Goal: Task Accomplishment & Management: Complete application form

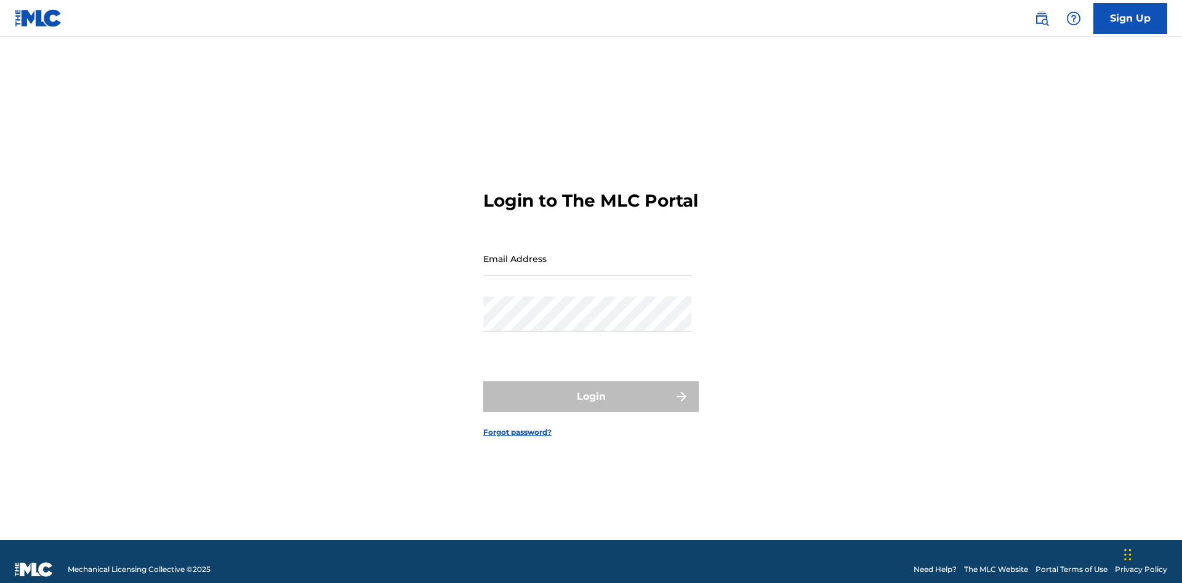
scroll to position [16, 0]
click at [1130, 18] on link "Sign Up" at bounding box center [1130, 18] width 74 height 31
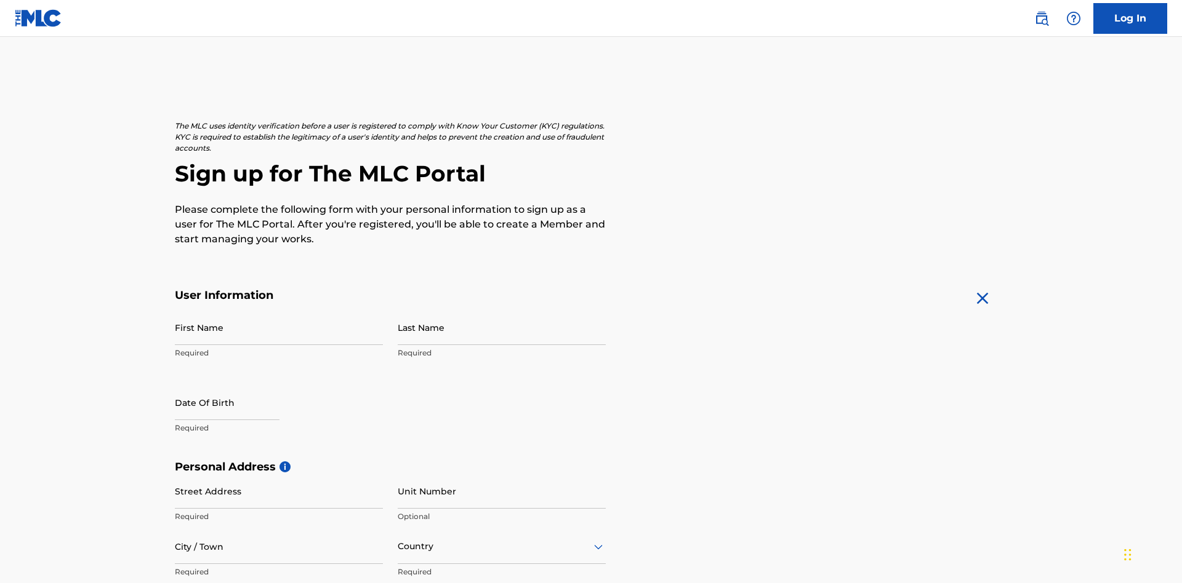
click at [279, 310] on input "First Name" at bounding box center [279, 327] width 208 height 35
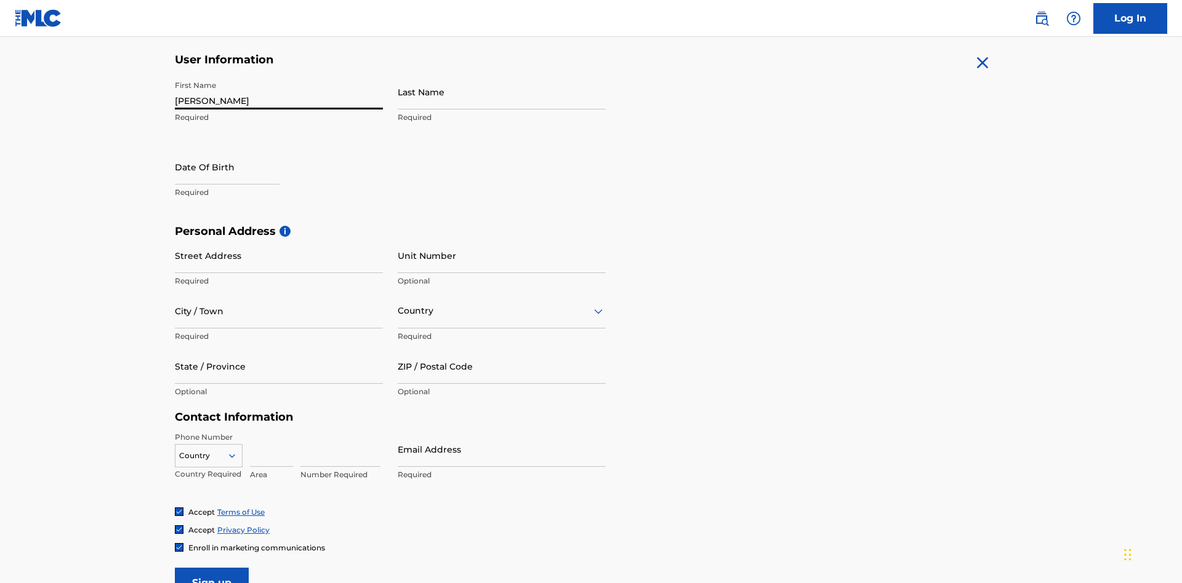
type input "[PERSON_NAME]"
click at [502, 92] on input "Last Name" at bounding box center [502, 91] width 208 height 35
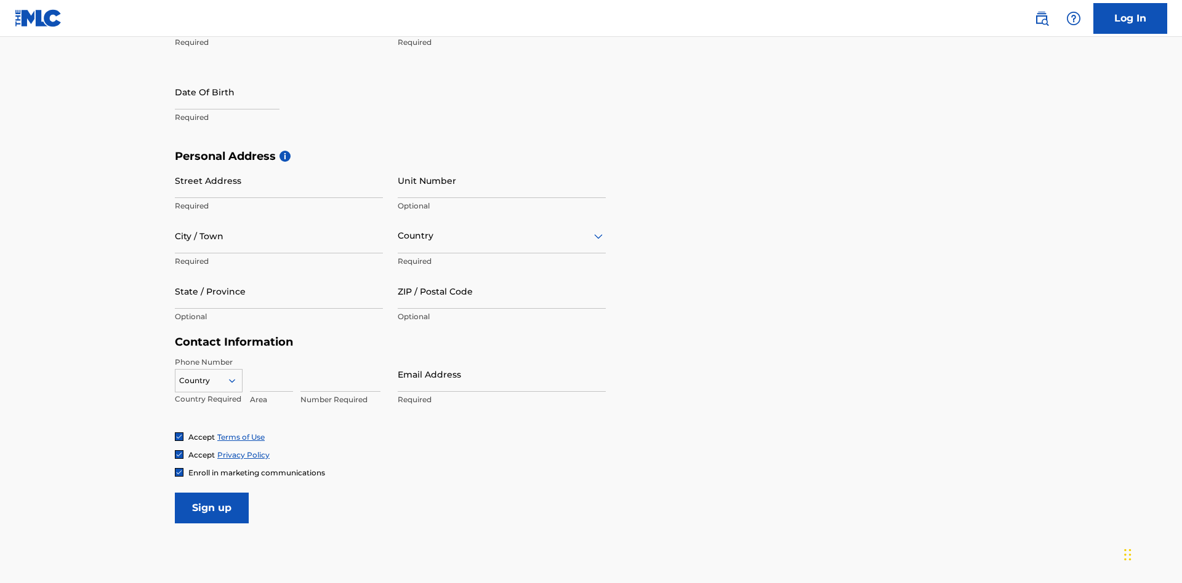
type input "Ribble"
click at [237, 93] on input "text" at bounding box center [227, 91] width 105 height 35
select select "7"
select select "2025"
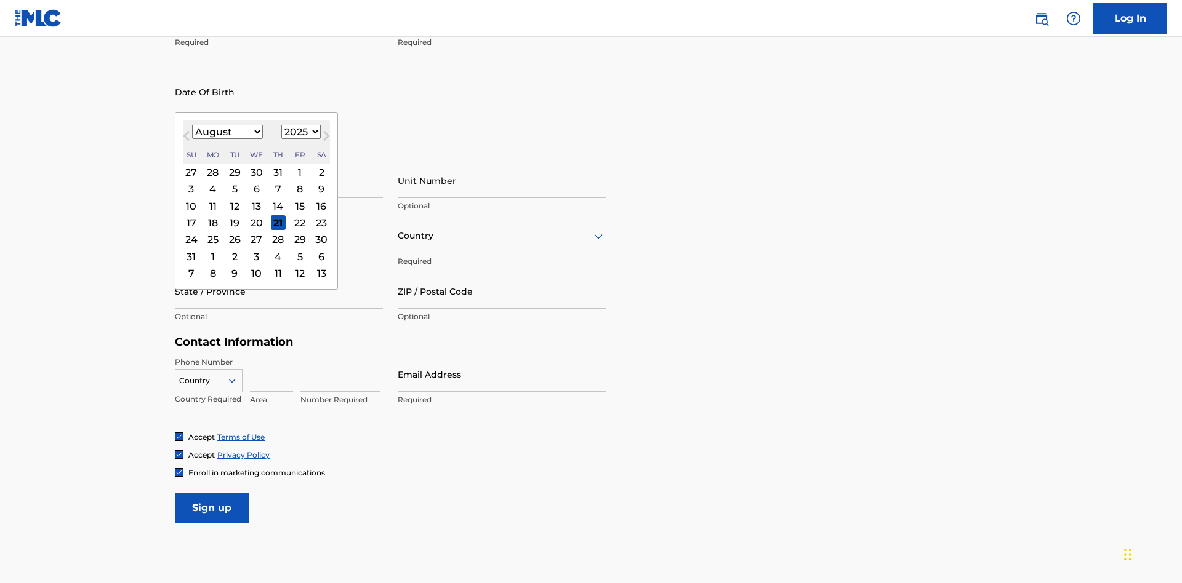
click at [226, 132] on select "January February March April May June July August September October November De…" at bounding box center [227, 132] width 71 height 14
select select "0"
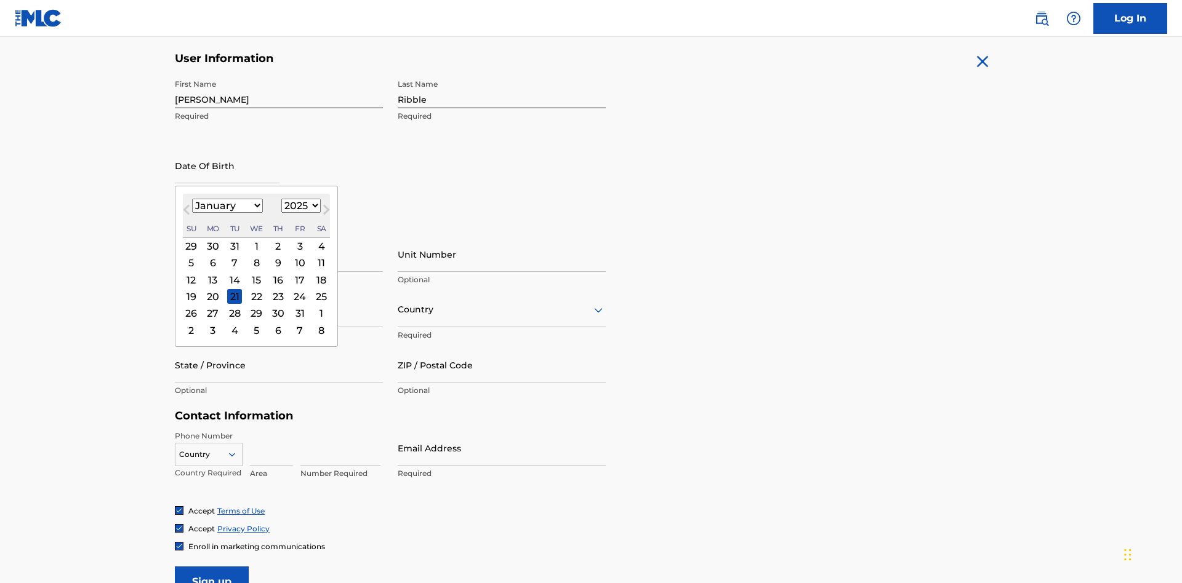
click at [299, 206] on select "1900 1901 1902 1903 1904 1905 1906 1907 1908 1909 1910 1911 1912 1913 1914 1915…" at bounding box center [300, 206] width 39 height 14
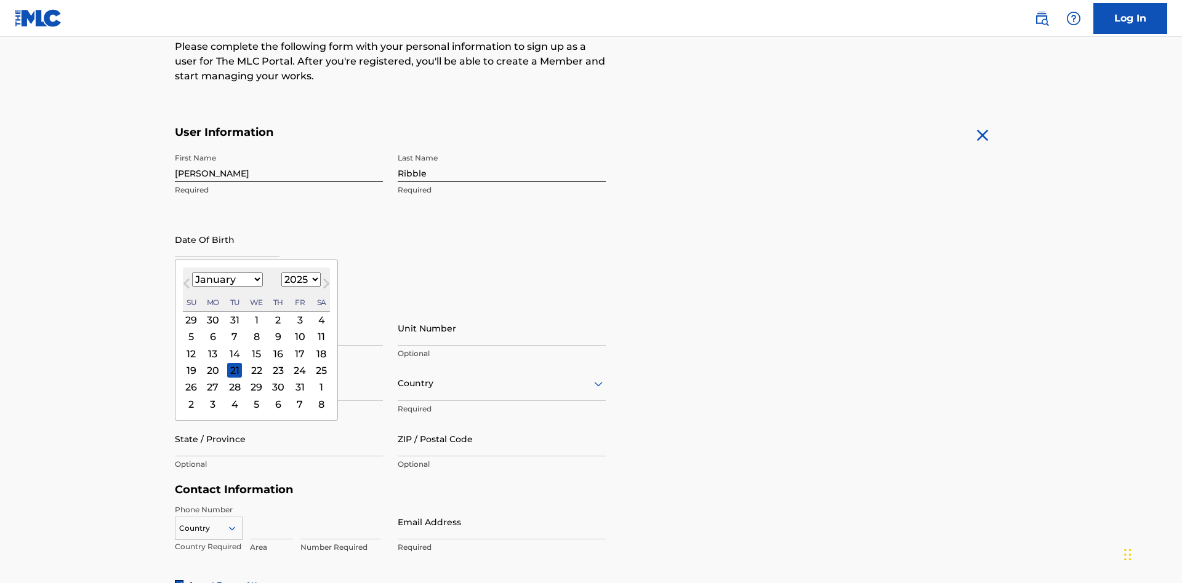
select select "1985"
click at [299, 279] on select "1900 1901 1902 1903 1904 1905 1906 1907 1908 1909 1910 1911 1912 1913 1914 1915…" at bounding box center [300, 280] width 39 height 14
click at [234, 330] on div "8" at bounding box center [234, 337] width 15 height 15
type input "[DATE]"
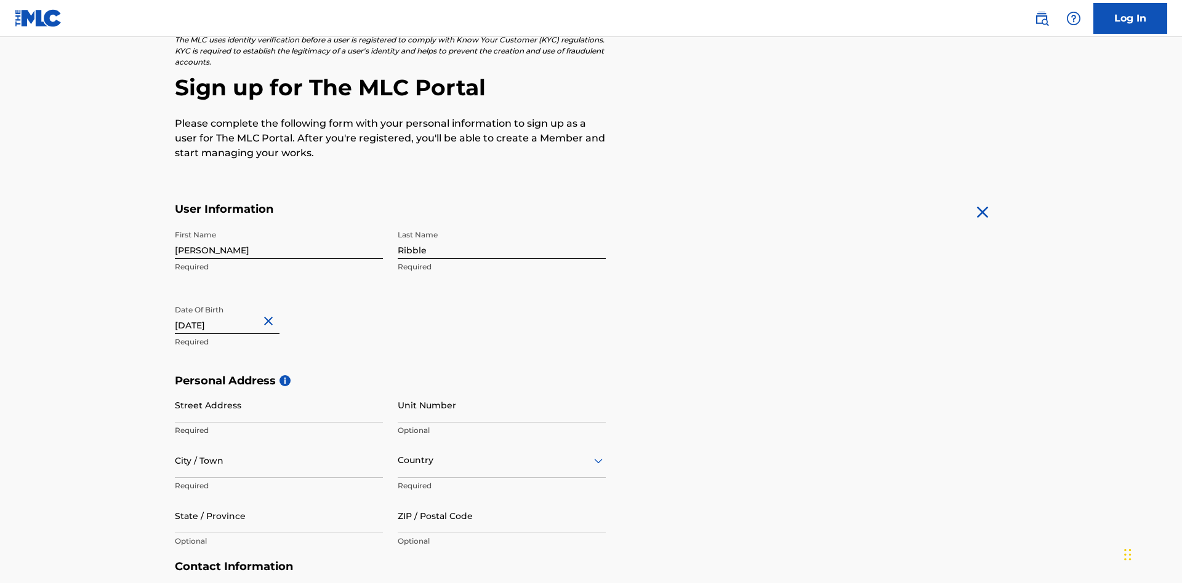
scroll to position [379, 0]
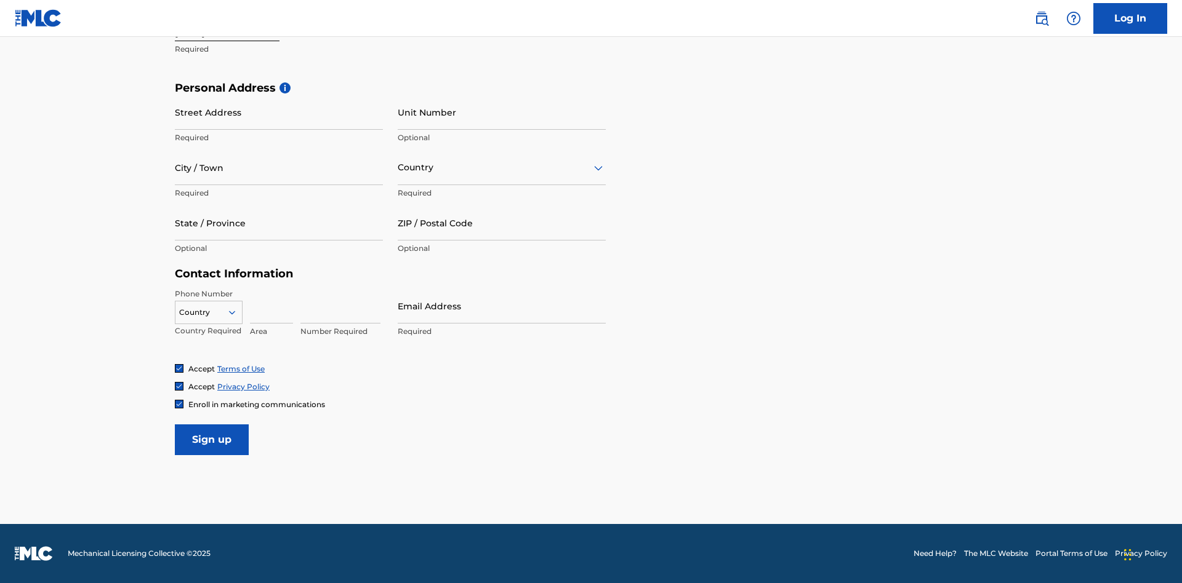
click at [279, 112] on input "Street Address" at bounding box center [279, 112] width 208 height 35
type input "[STREET_ADDRESS]"
click at [279, 167] on input "City / Town" at bounding box center [279, 167] width 208 height 35
type input "[GEOGRAPHIC_DATA]"
click at [398, 167] on input "text" at bounding box center [399, 167] width 2 height 13
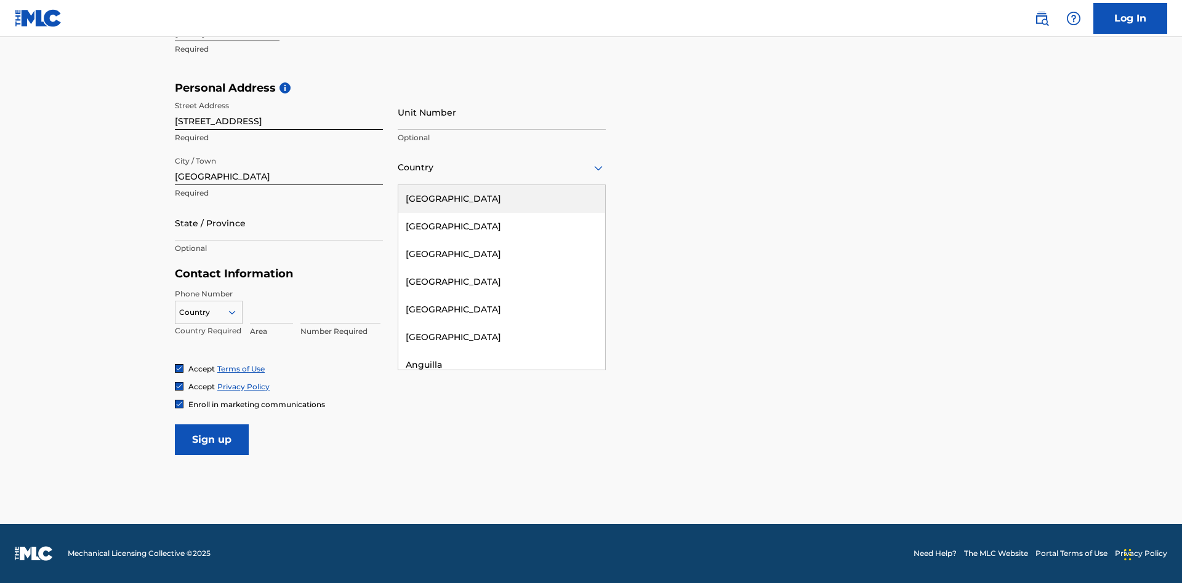
click at [502, 199] on div "[GEOGRAPHIC_DATA]" at bounding box center [501, 199] width 207 height 28
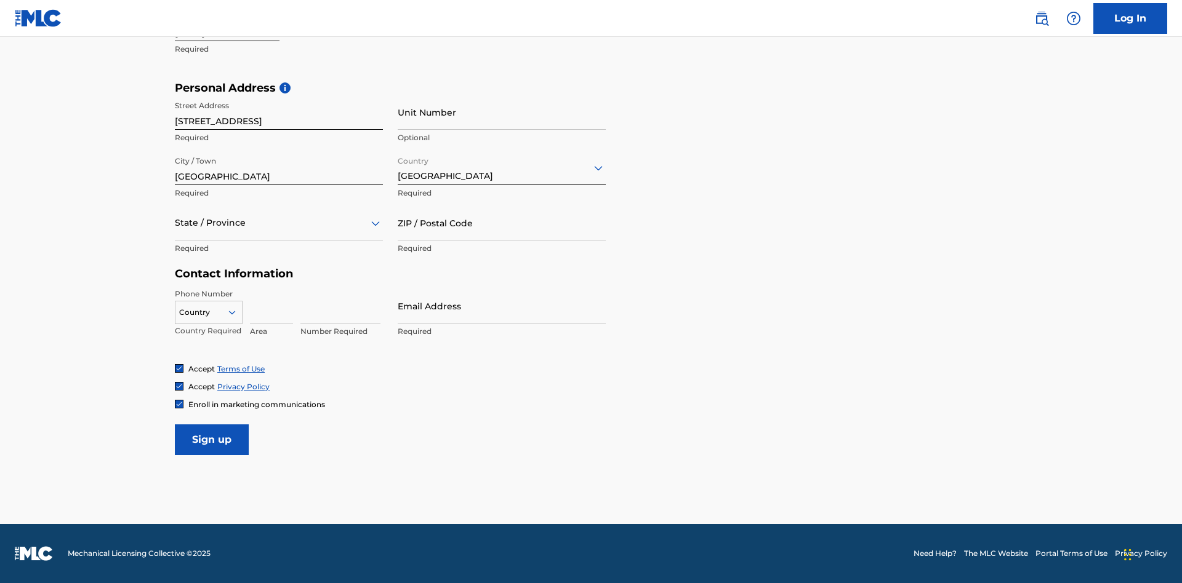
click at [279, 223] on div at bounding box center [279, 222] width 208 height 15
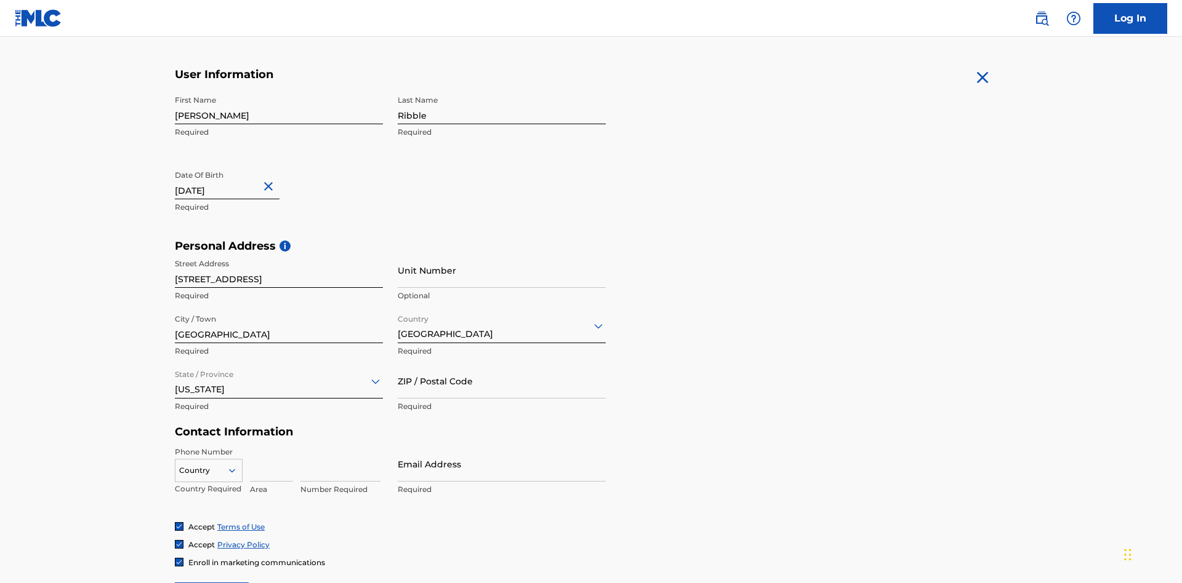
click at [502, 364] on input "ZIP / Postal Code" at bounding box center [502, 381] width 208 height 35
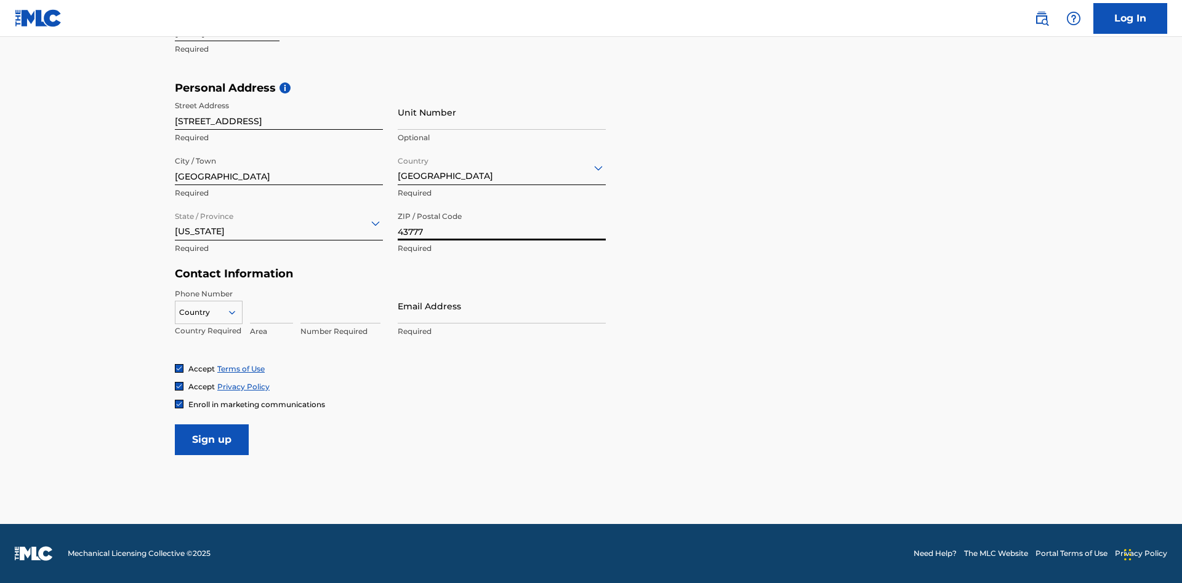
type input "43777"
click at [237, 312] on icon at bounding box center [231, 312] width 11 height 11
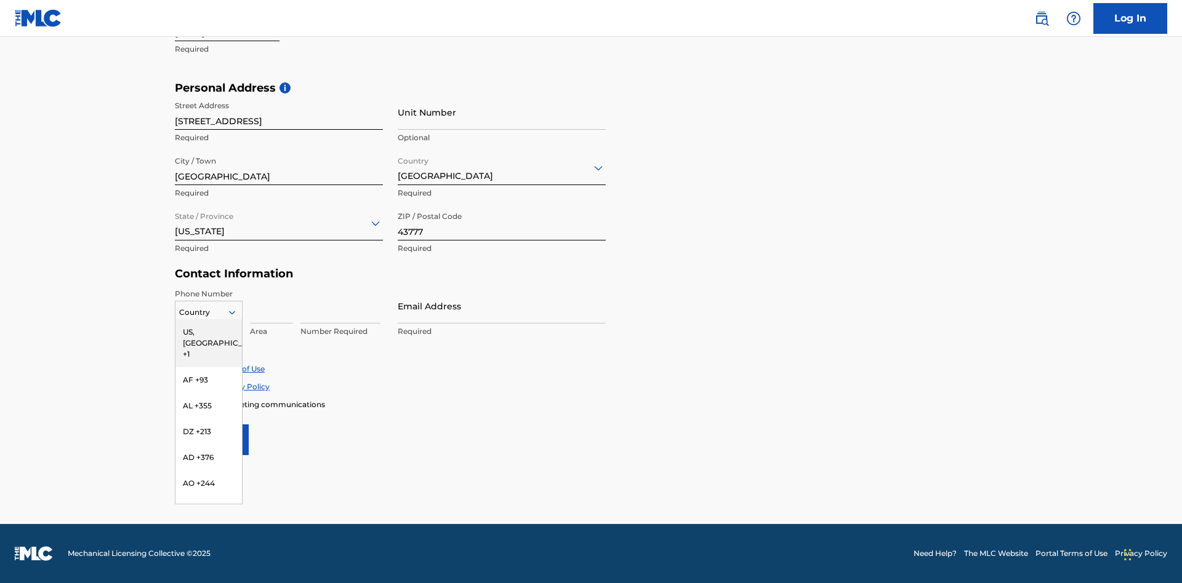
click at [209, 332] on div "US, [GEOGRAPHIC_DATA] +1" at bounding box center [208, 343] width 66 height 48
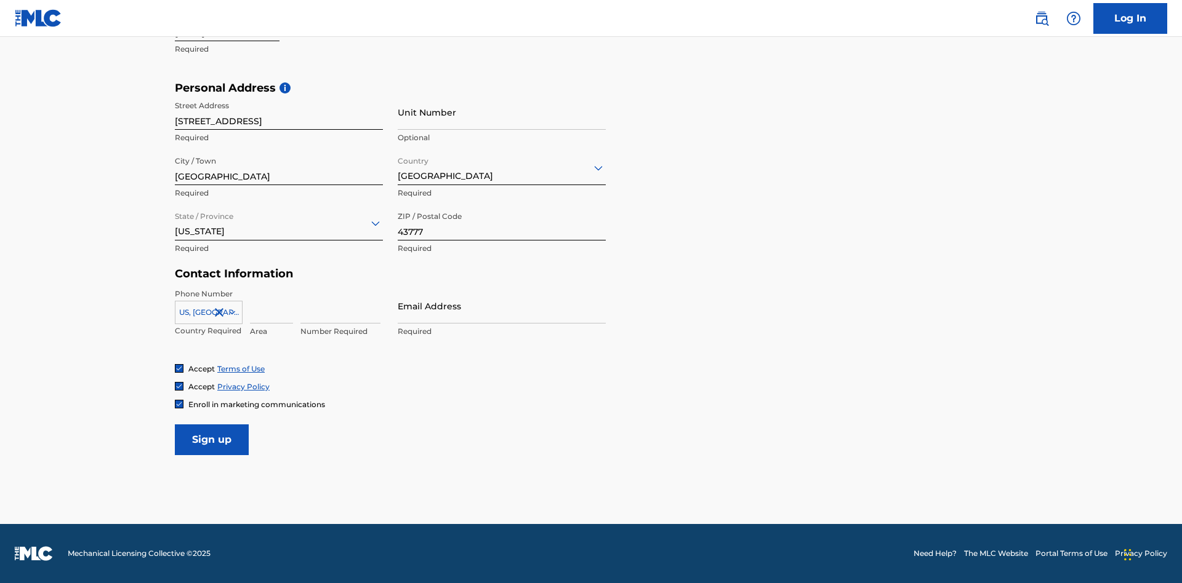
click at [271, 306] on input at bounding box center [271, 306] width 43 height 35
type input "740"
click at [340, 306] on input at bounding box center [340, 306] width 80 height 35
type input "8086351"
click at [502, 306] on input "Email Address" at bounding box center [502, 306] width 208 height 35
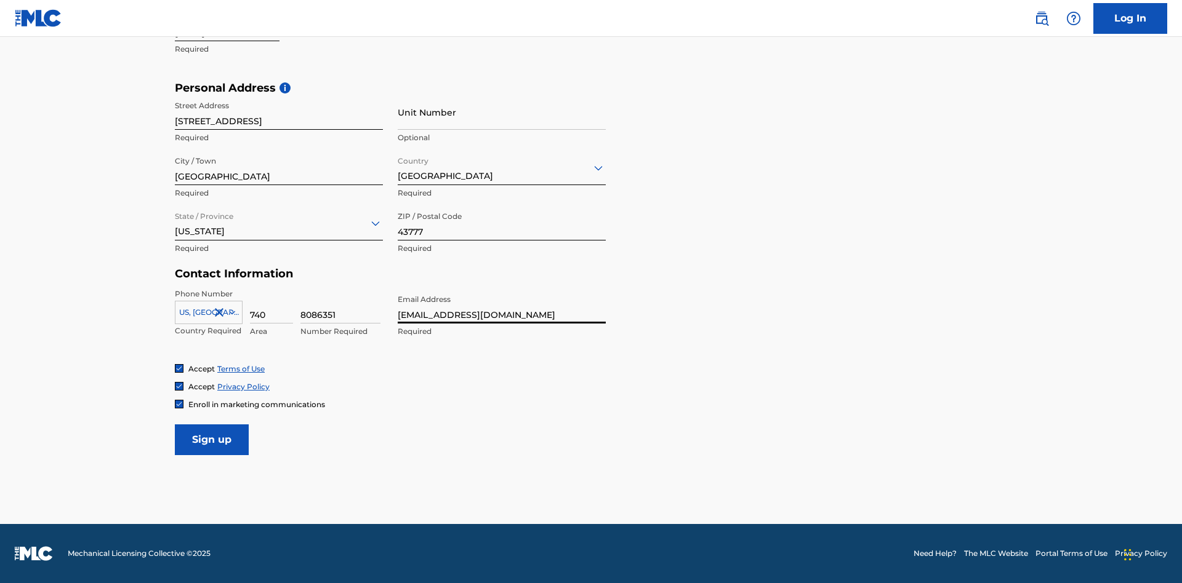
scroll to position [0, 37]
type input "[EMAIL_ADDRESS][DOMAIN_NAME]"
click at [212, 439] on input "Sign up" at bounding box center [212, 440] width 74 height 31
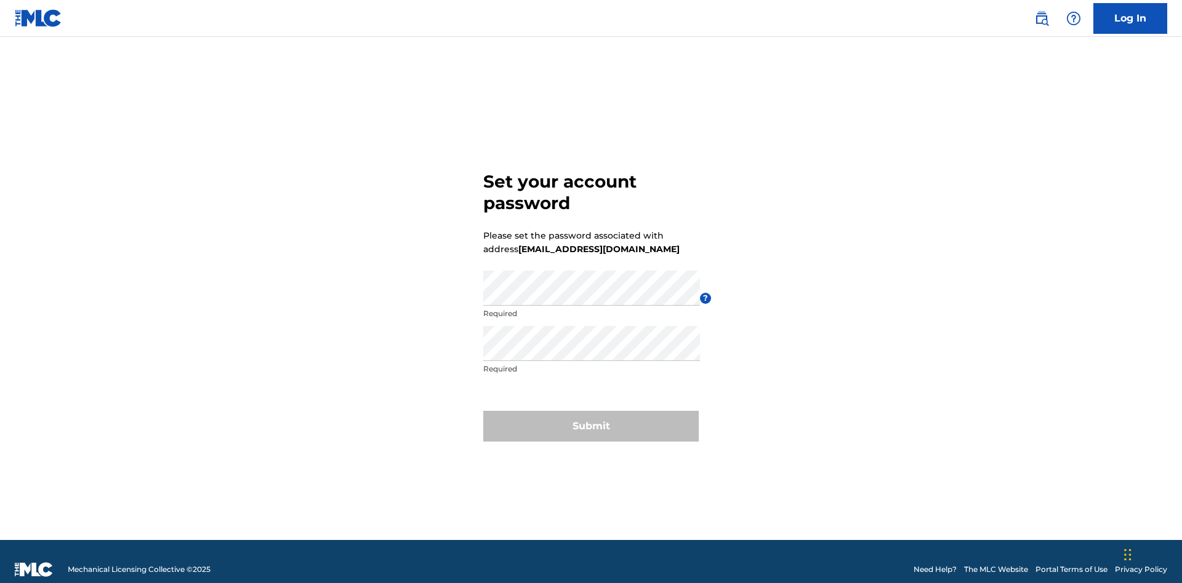
scroll to position [16, 0]
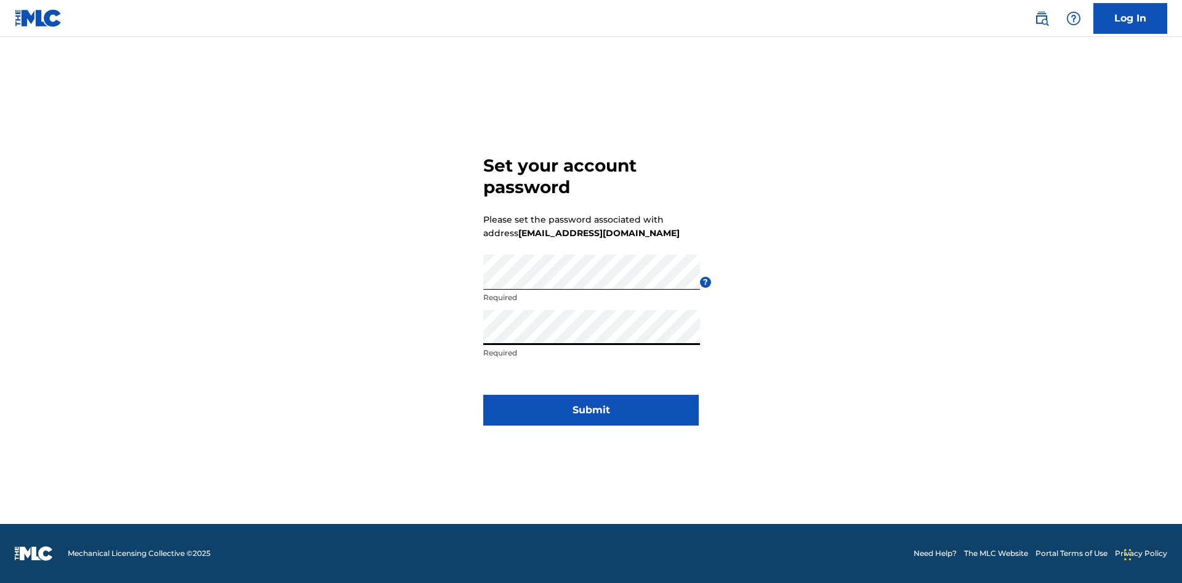
click at [591, 418] on button "Submit" at bounding box center [590, 410] width 215 height 31
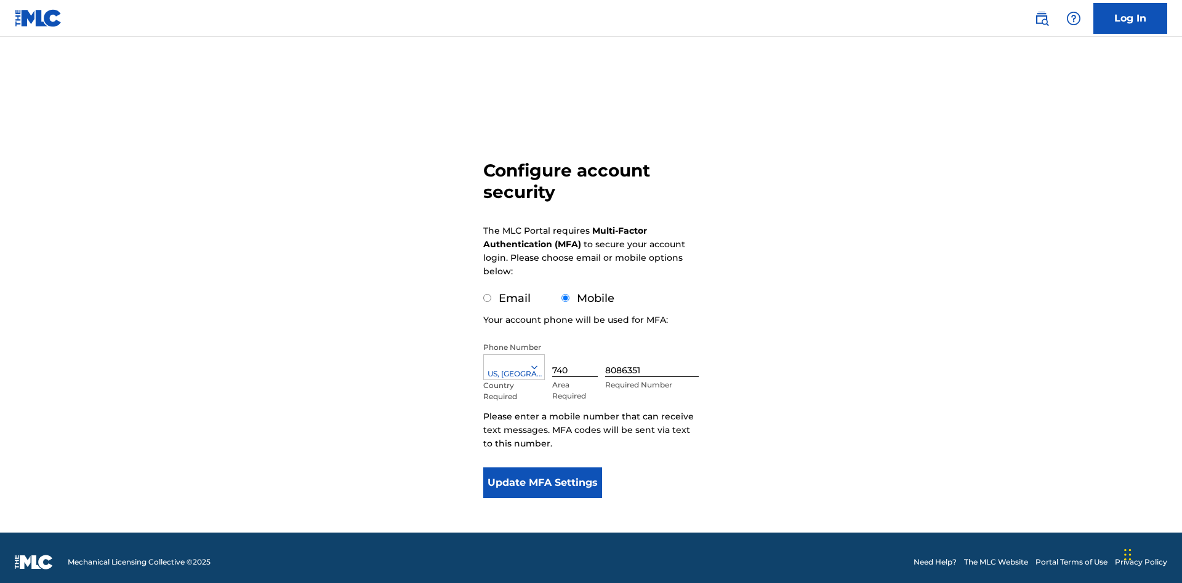
scroll to position [12, 0]
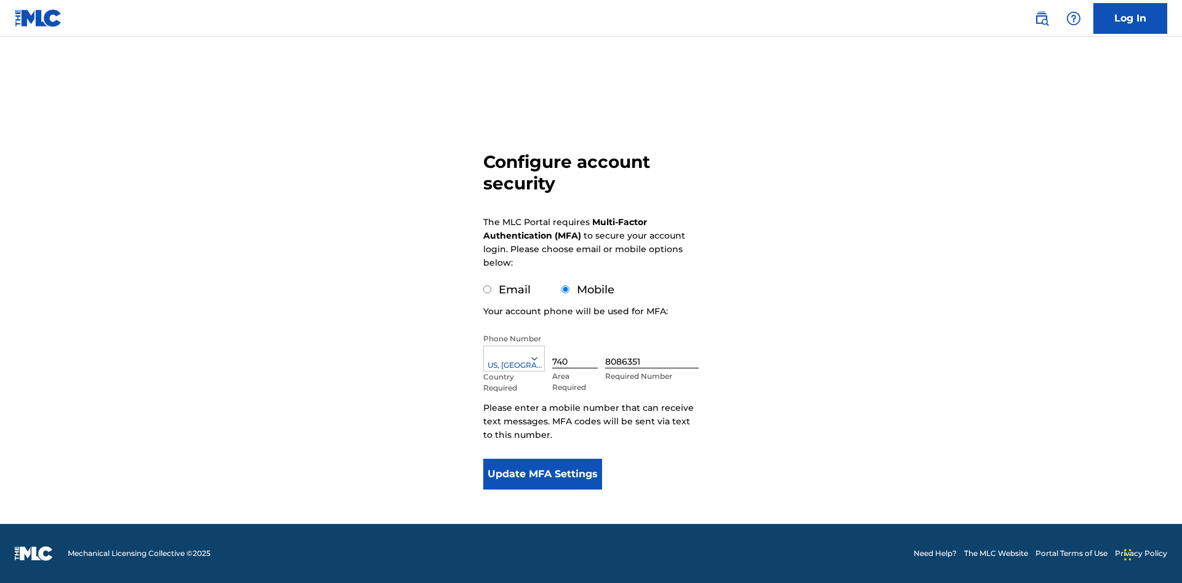
click at [566, 290] on input "Mobile" at bounding box center [565, 290] width 8 height 8
click at [539, 359] on icon at bounding box center [534, 358] width 11 height 11
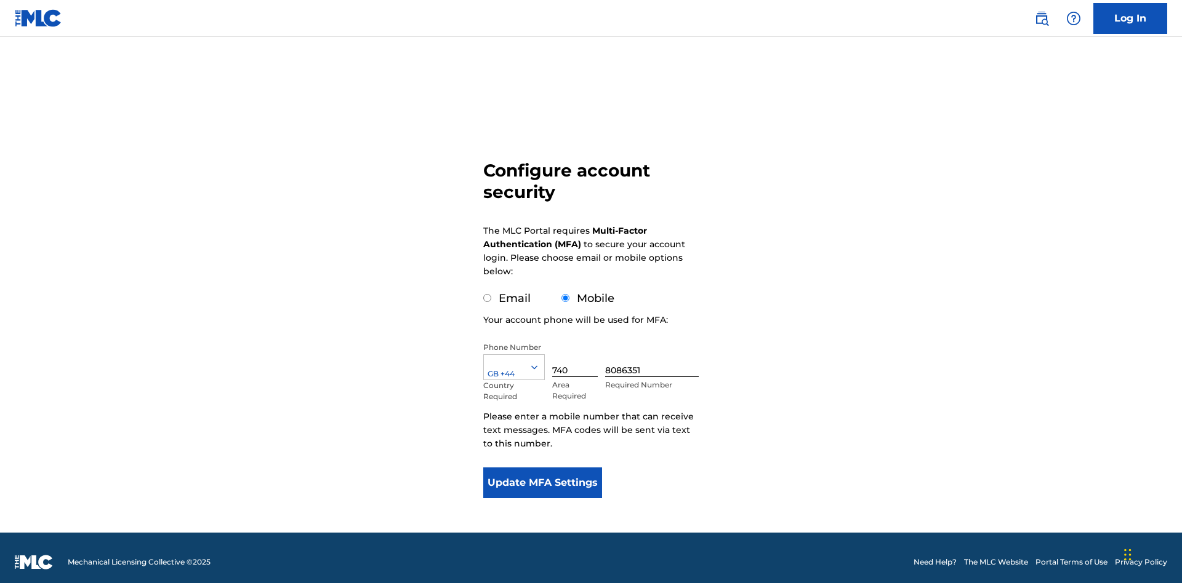
click at [577, 351] on input "740" at bounding box center [575, 359] width 46 height 35
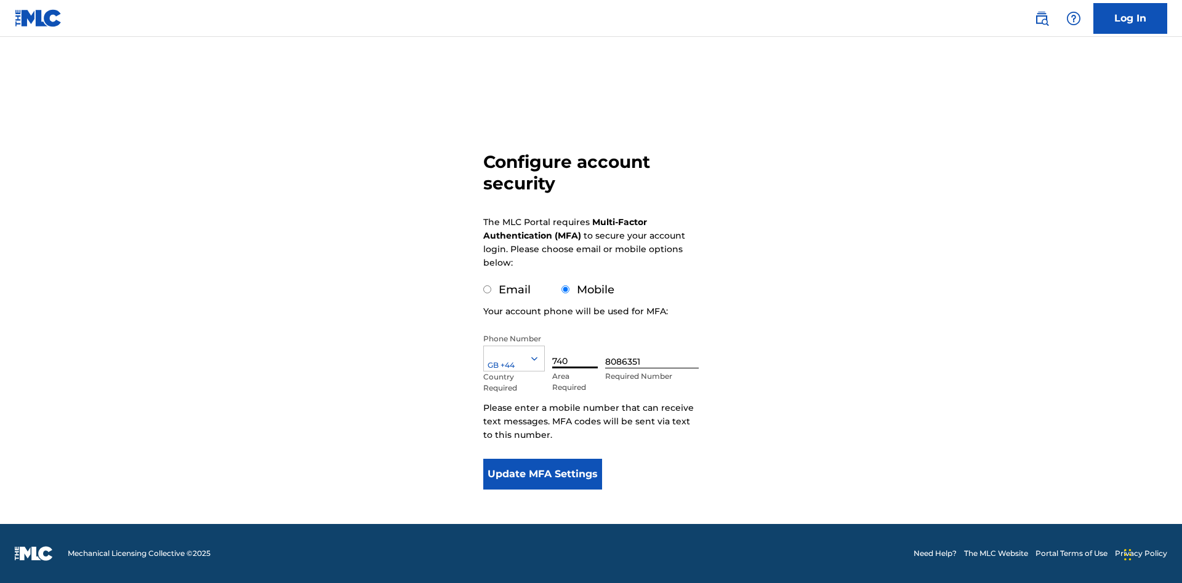
type input "740"
click at [654, 351] on input "8086351" at bounding box center [652, 351] width 94 height 35
type input "1252166"
click at [542, 474] on button "Update MFA Settings" at bounding box center [542, 474] width 119 height 31
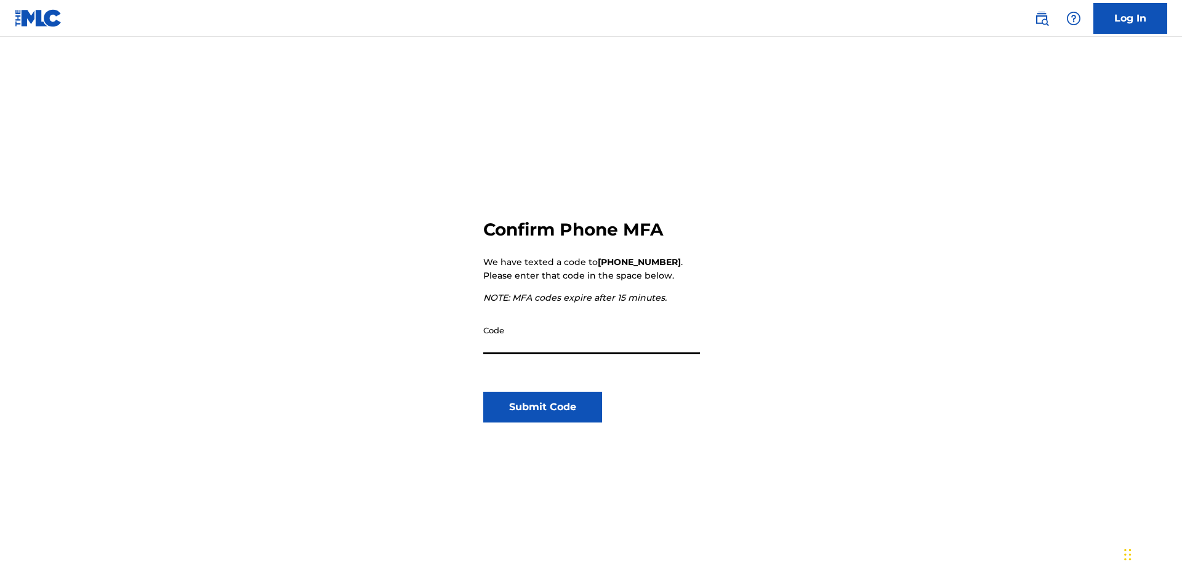
scroll to position [128, 0]
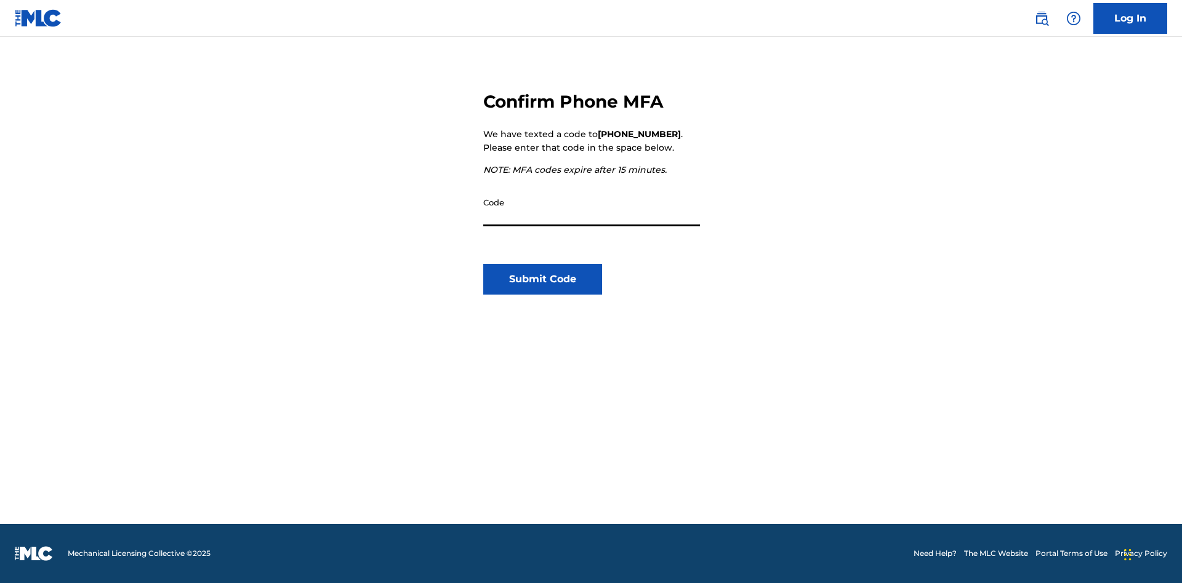
click at [591, 209] on input "Code" at bounding box center [591, 208] width 217 height 35
type input "691601"
click at [542, 279] on button "Submit Code" at bounding box center [542, 279] width 119 height 31
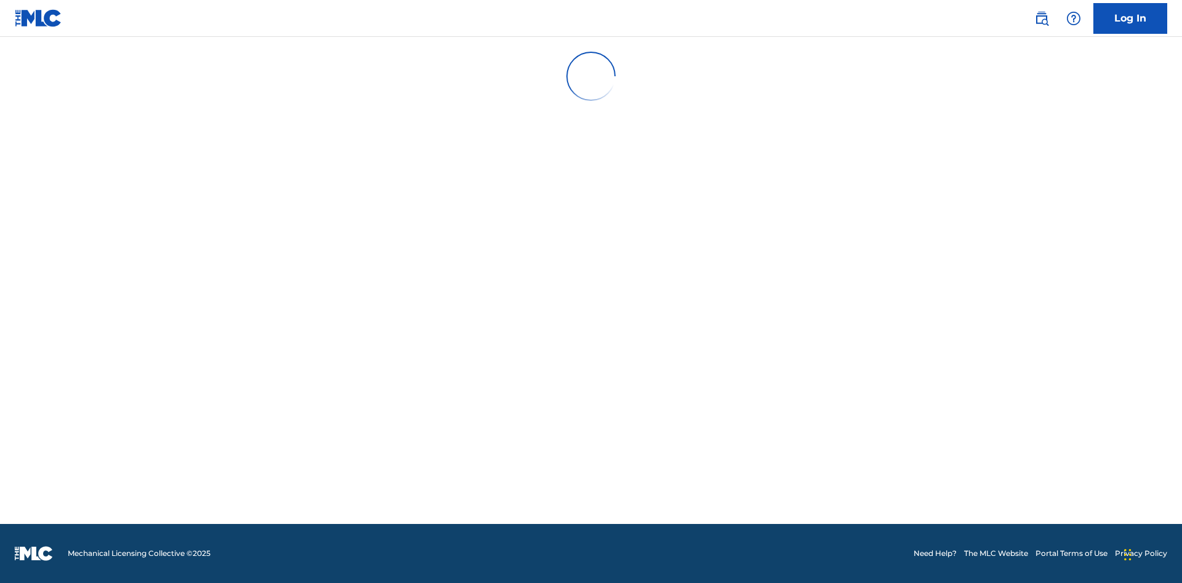
scroll to position [0, 0]
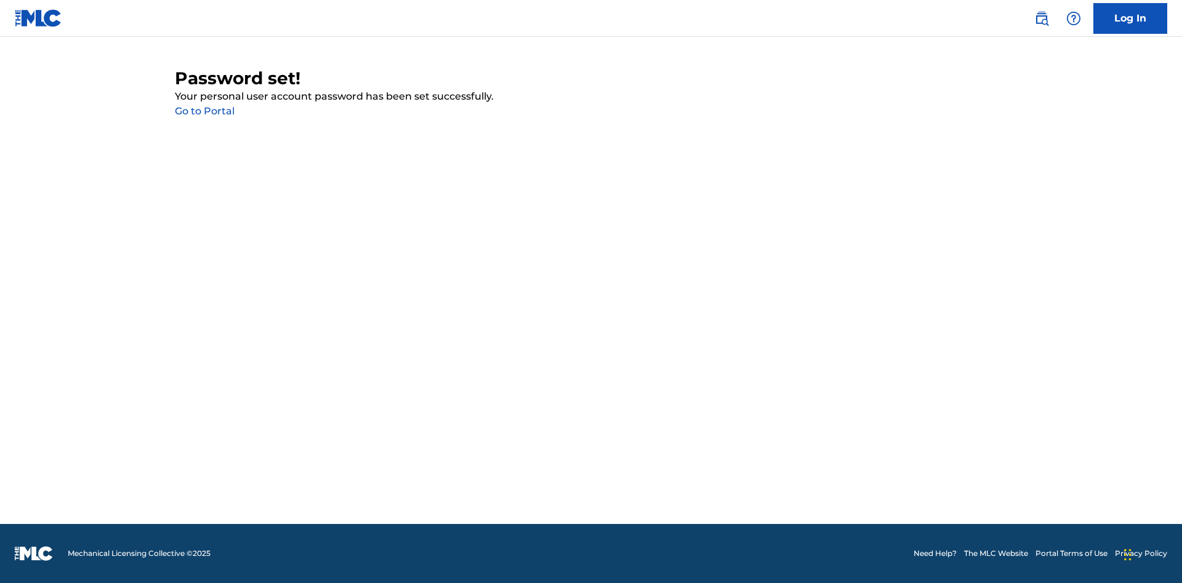
click at [204, 111] on link "Go to Portal" at bounding box center [205, 111] width 60 height 12
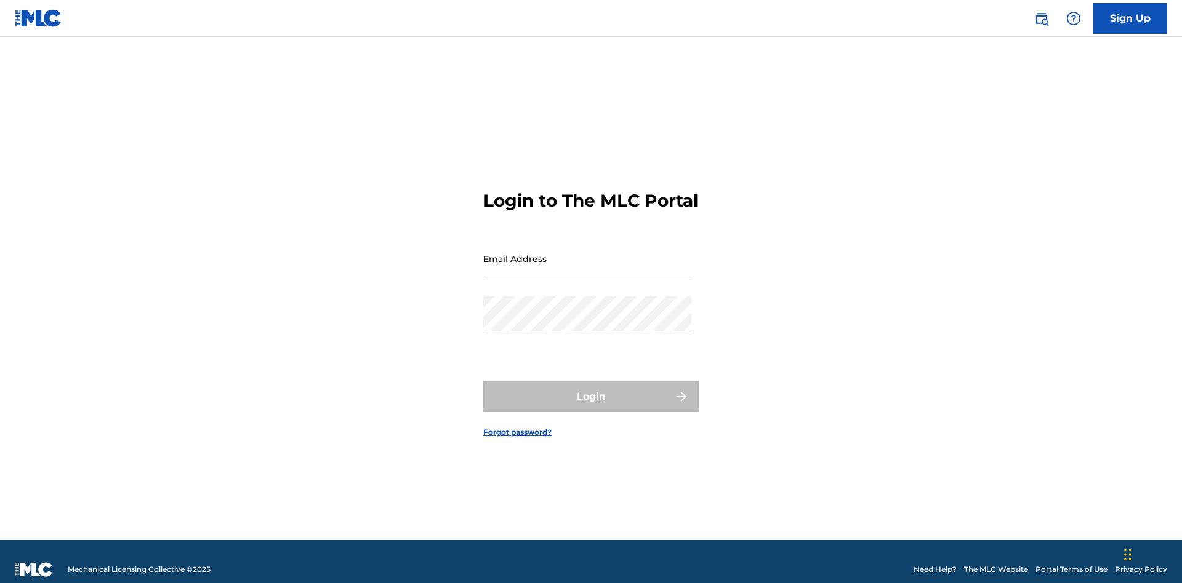
click at [587, 253] on input "Email Address" at bounding box center [587, 258] width 208 height 35
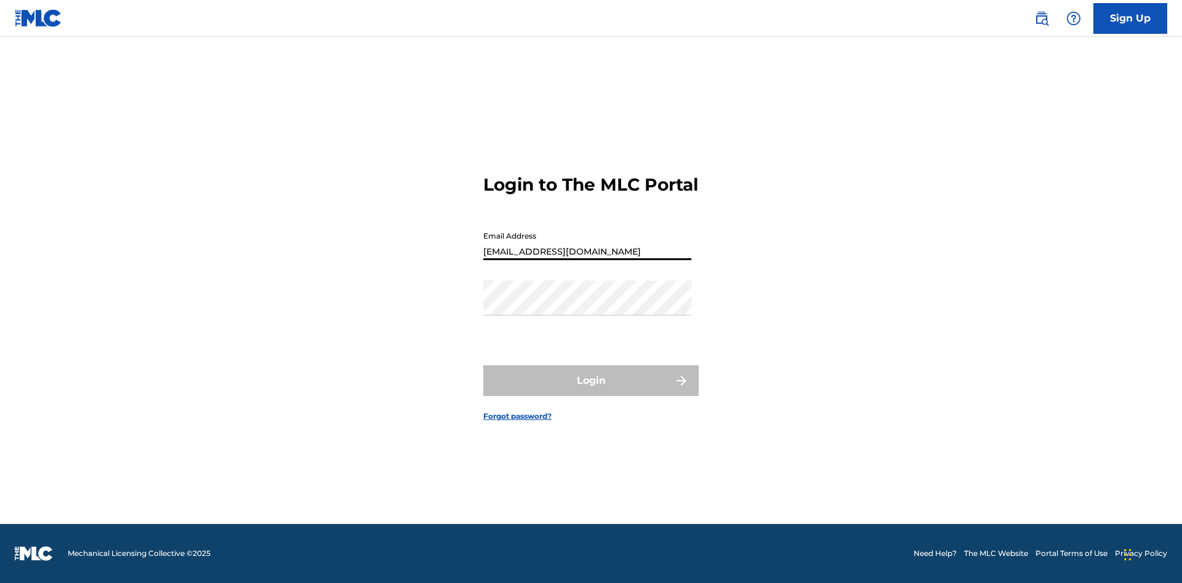
scroll to position [0, 37]
type input "[EMAIL_ADDRESS][DOMAIN_NAME]"
click at [591, 391] on button "Login" at bounding box center [590, 381] width 215 height 31
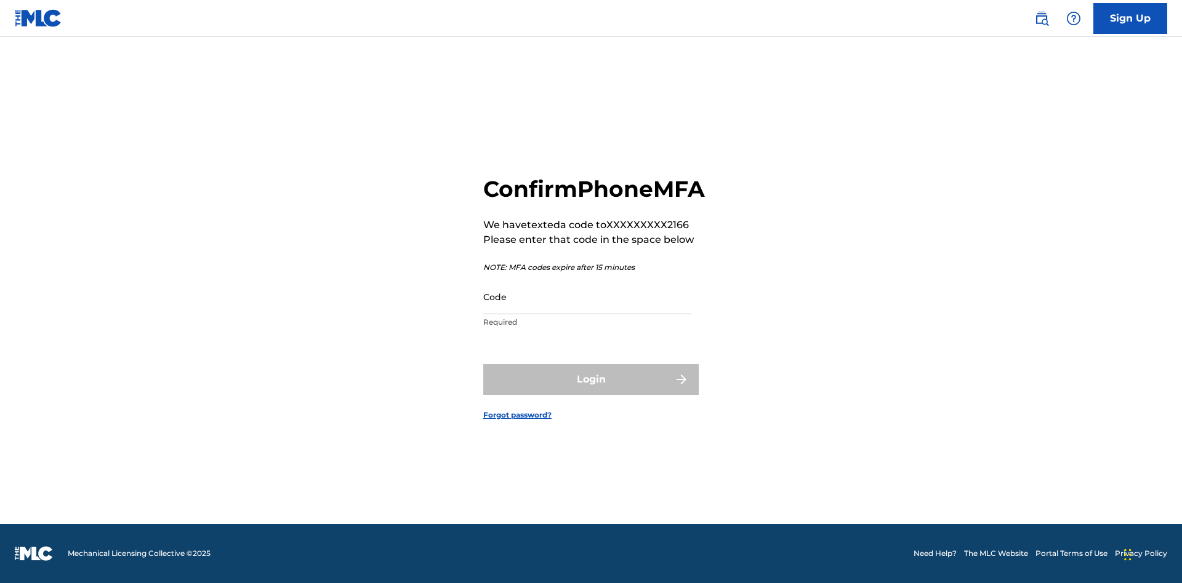
click at [587, 310] on input "Code" at bounding box center [587, 296] width 208 height 35
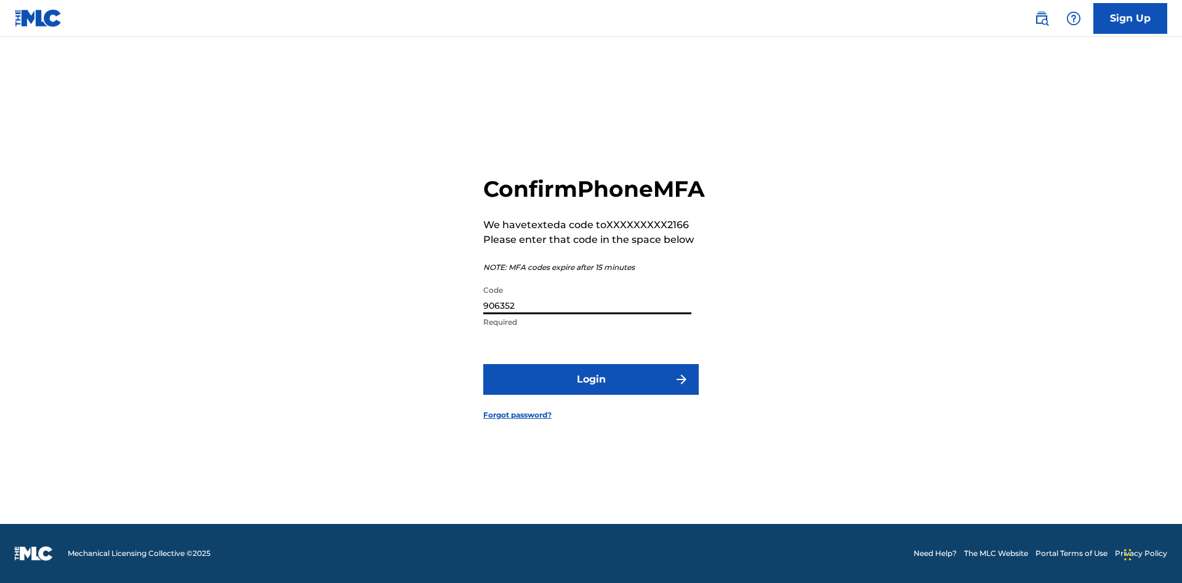
type input "906352"
click at [591, 393] on button "Login" at bounding box center [590, 379] width 215 height 31
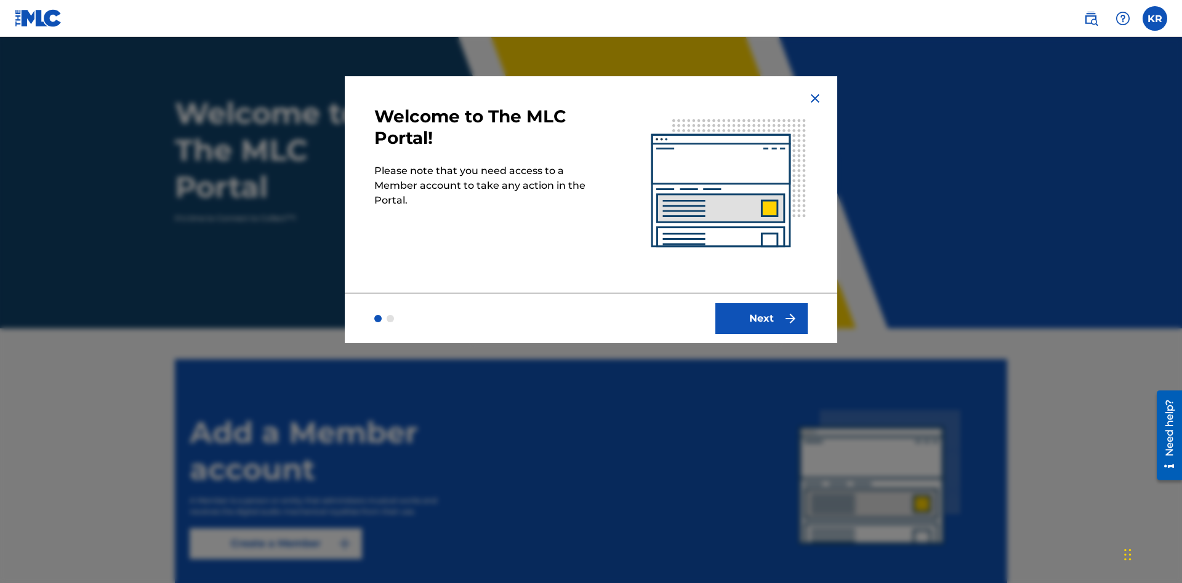
click at [761, 318] on button "Next" at bounding box center [761, 318] width 92 height 31
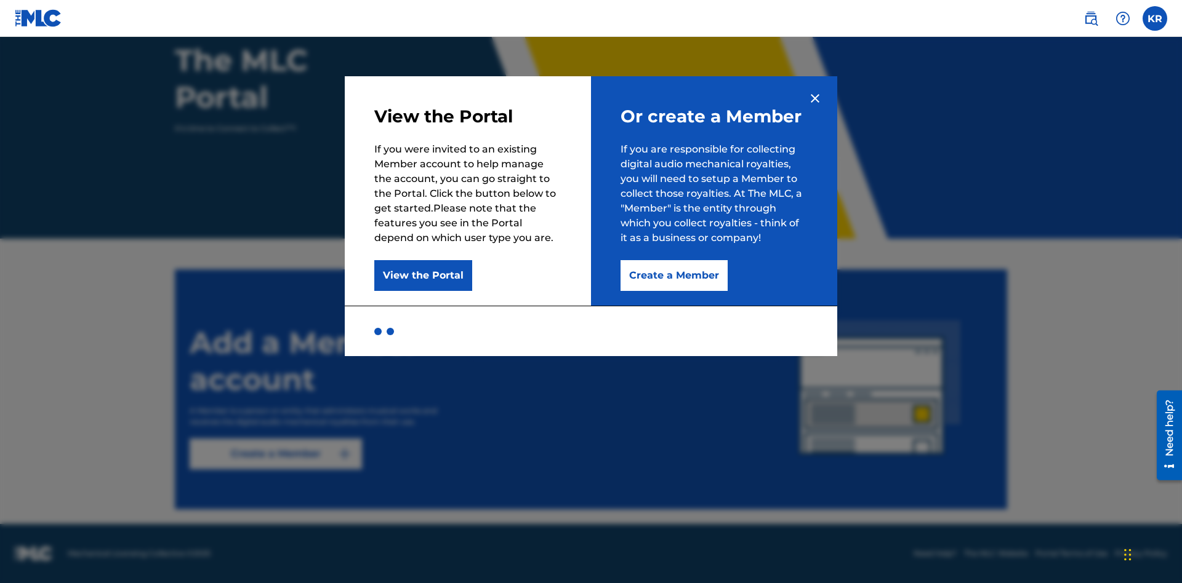
click at [673, 276] on button "Create a Member" at bounding box center [673, 275] width 107 height 31
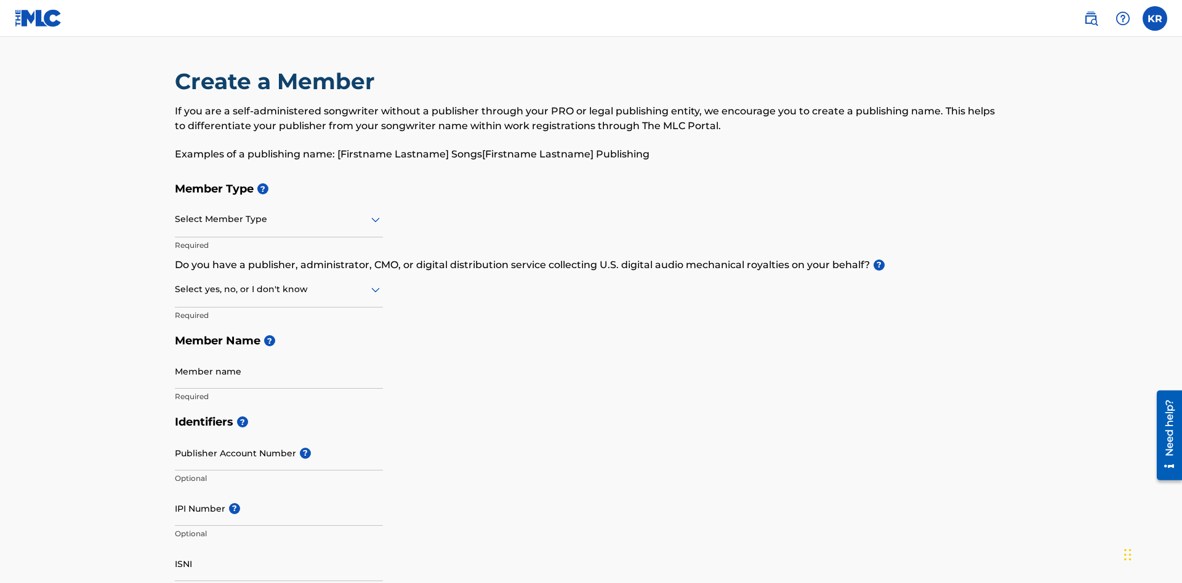
scroll to position [139, 0]
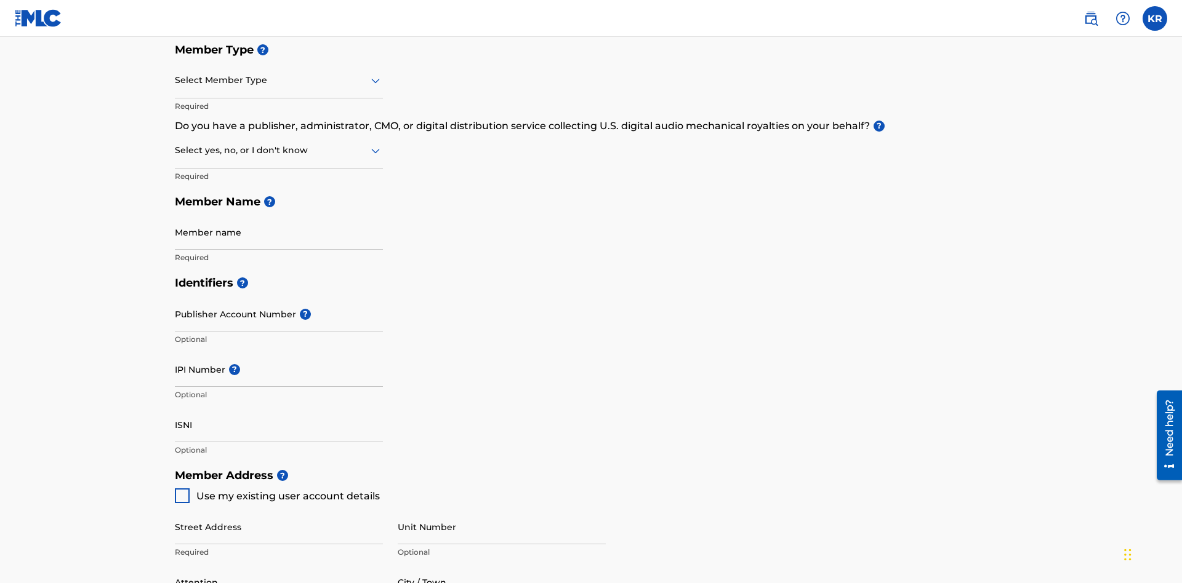
click at [175, 80] on input "text" at bounding box center [176, 80] width 2 height 13
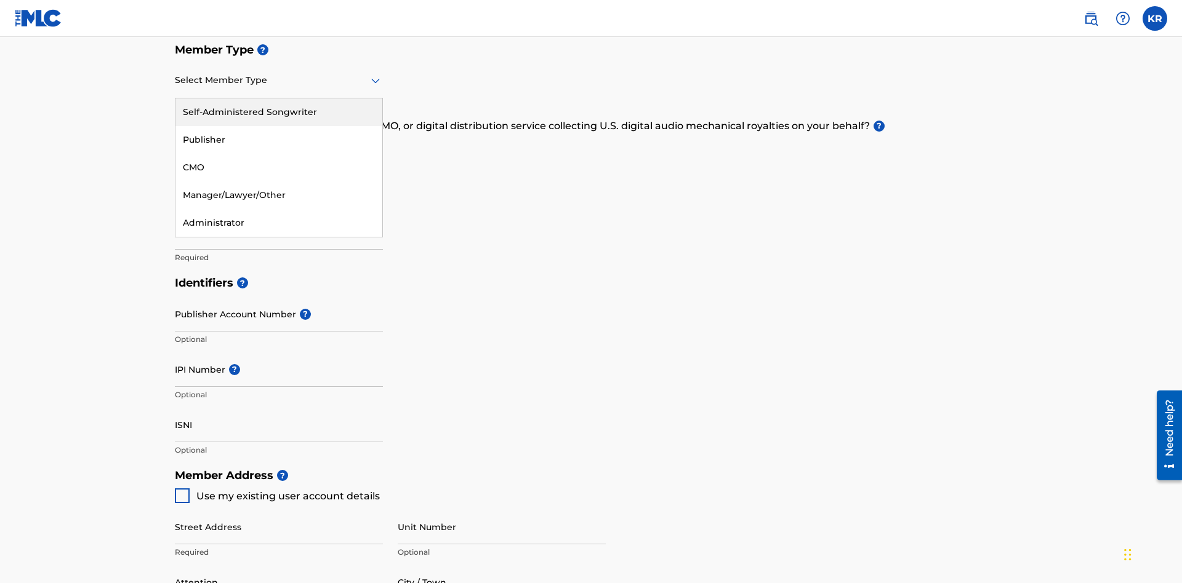
click at [279, 140] on div "Publisher" at bounding box center [278, 140] width 207 height 28
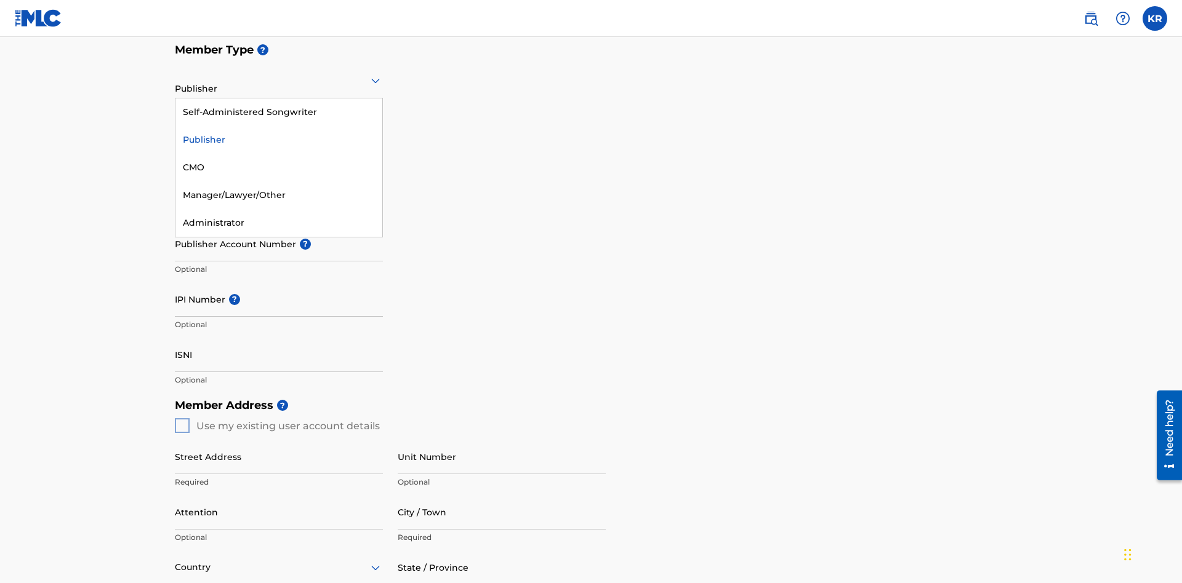
click at [279, 167] on div "CMO" at bounding box center [278, 168] width 207 height 28
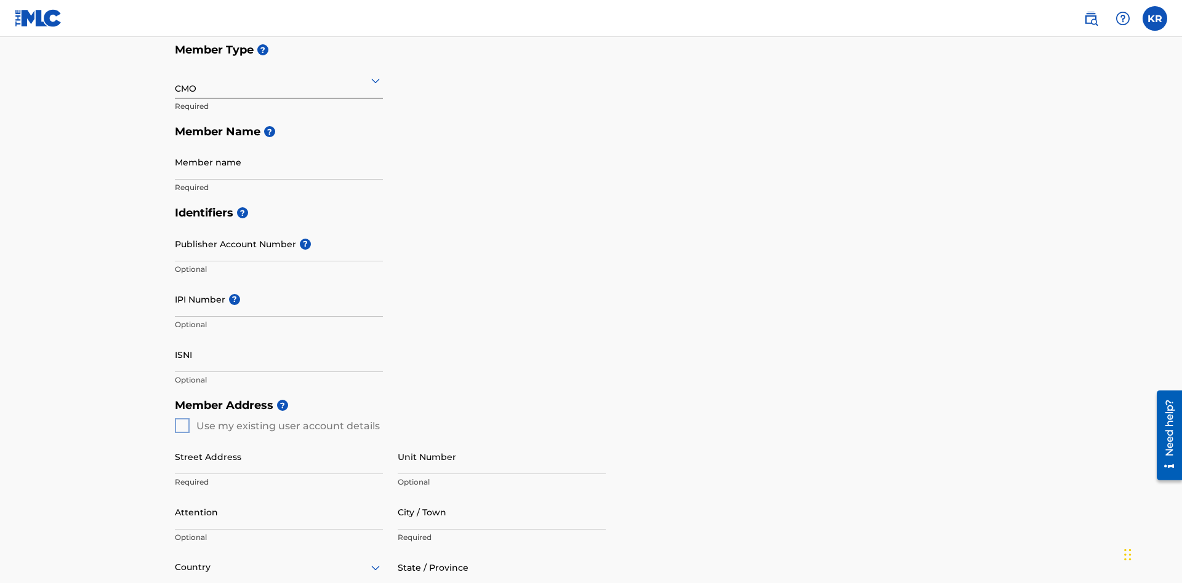
click at [175, 80] on input "text" at bounding box center [176, 80] width 2 height 13
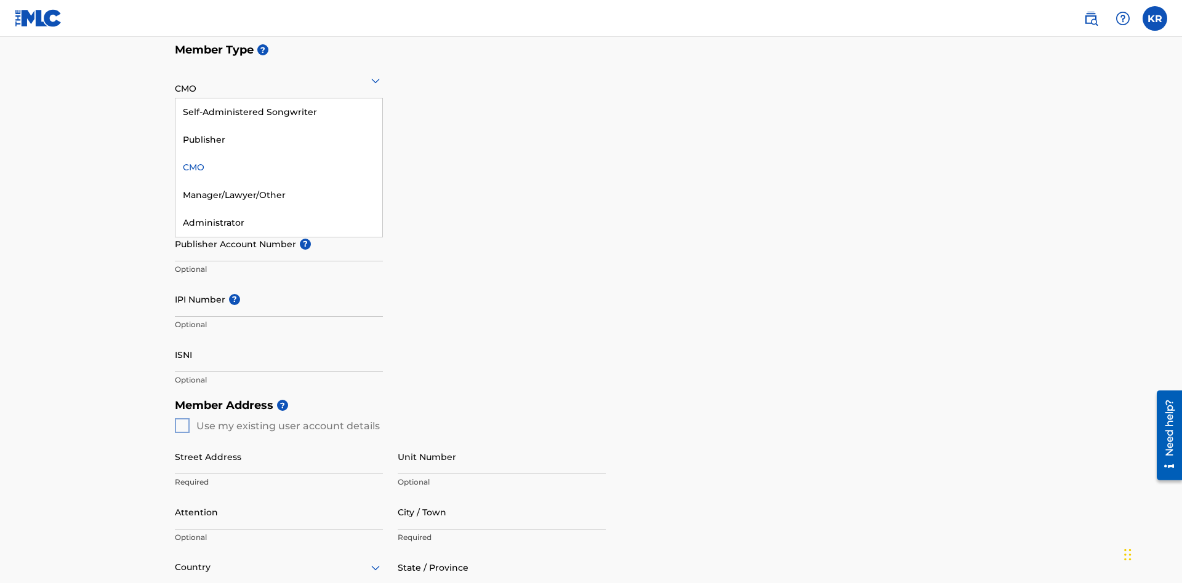
click at [279, 112] on div "Self-Administered Songwriter" at bounding box center [278, 112] width 207 height 28
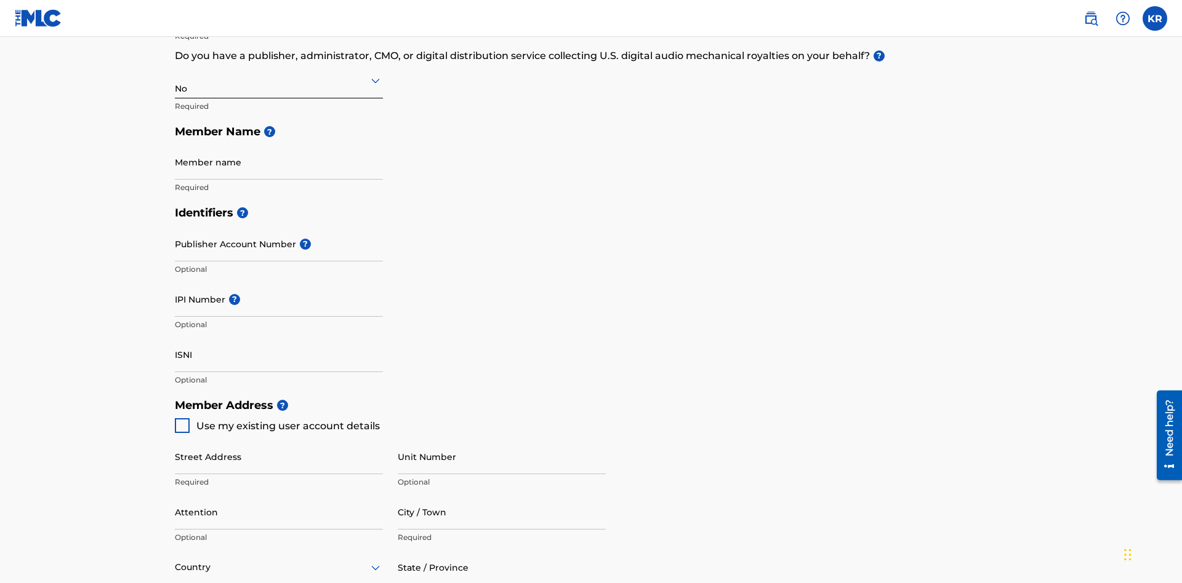
scroll to position [554, 0]
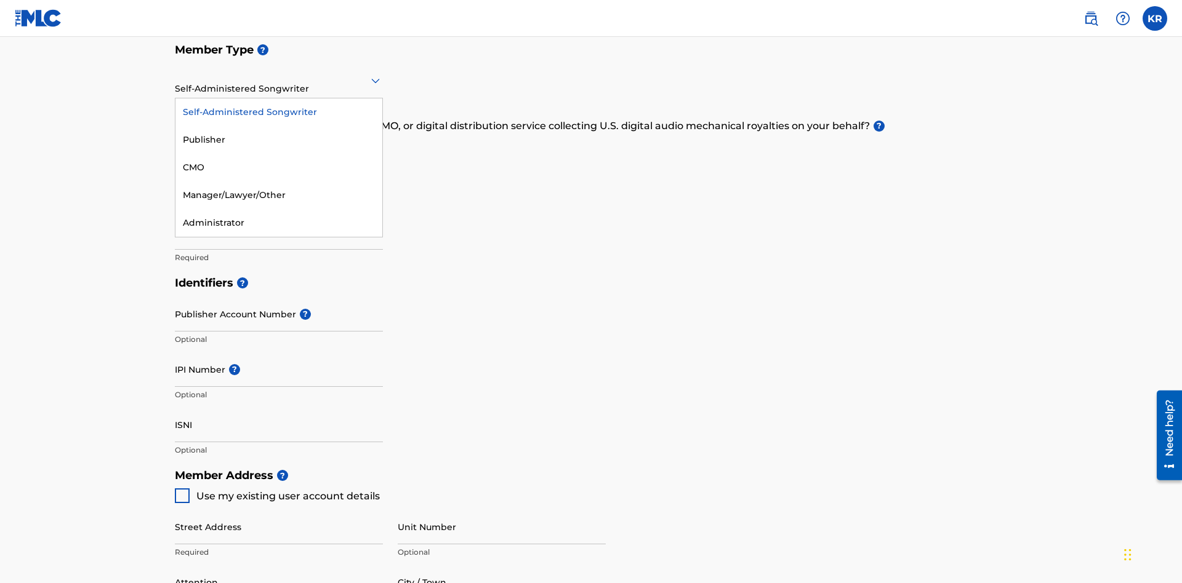
click at [279, 195] on div "Manager/Lawyer/Other" at bounding box center [278, 196] width 207 height 28
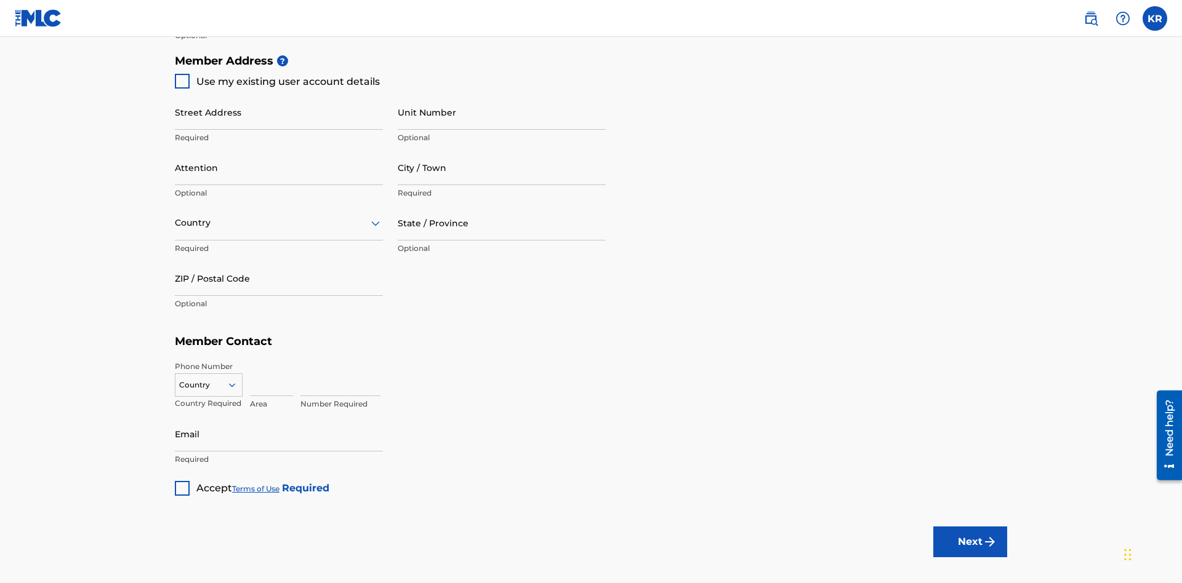
scroll to position [209, 0]
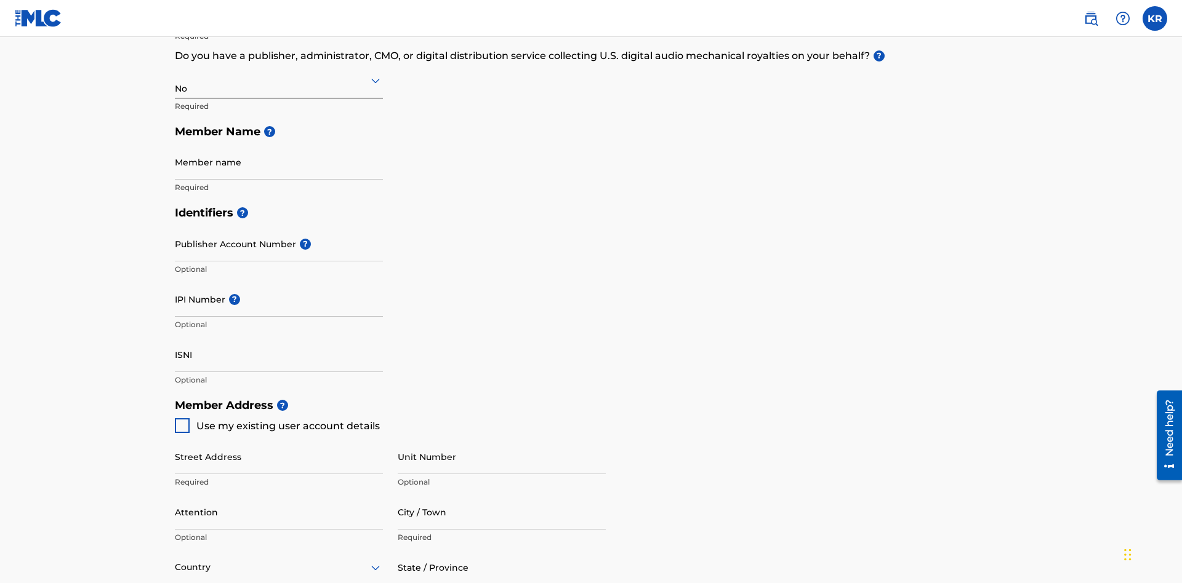
click at [175, 80] on input "text" at bounding box center [176, 80] width 2 height 13
click at [279, 112] on div "Yes" at bounding box center [278, 112] width 207 height 28
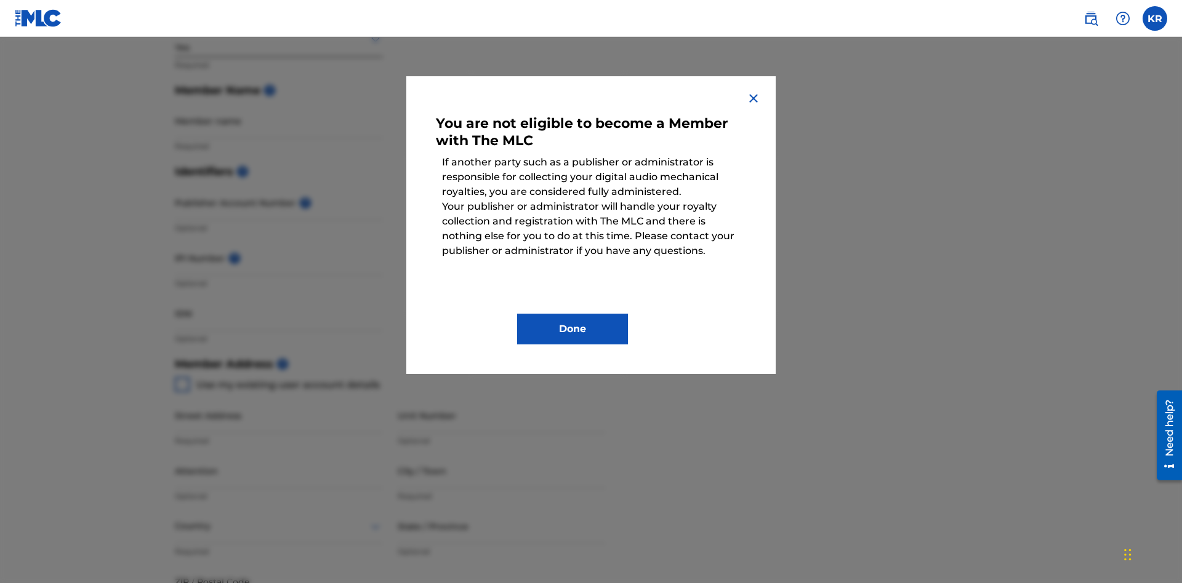
click at [572, 329] on button "Done" at bounding box center [572, 329] width 111 height 31
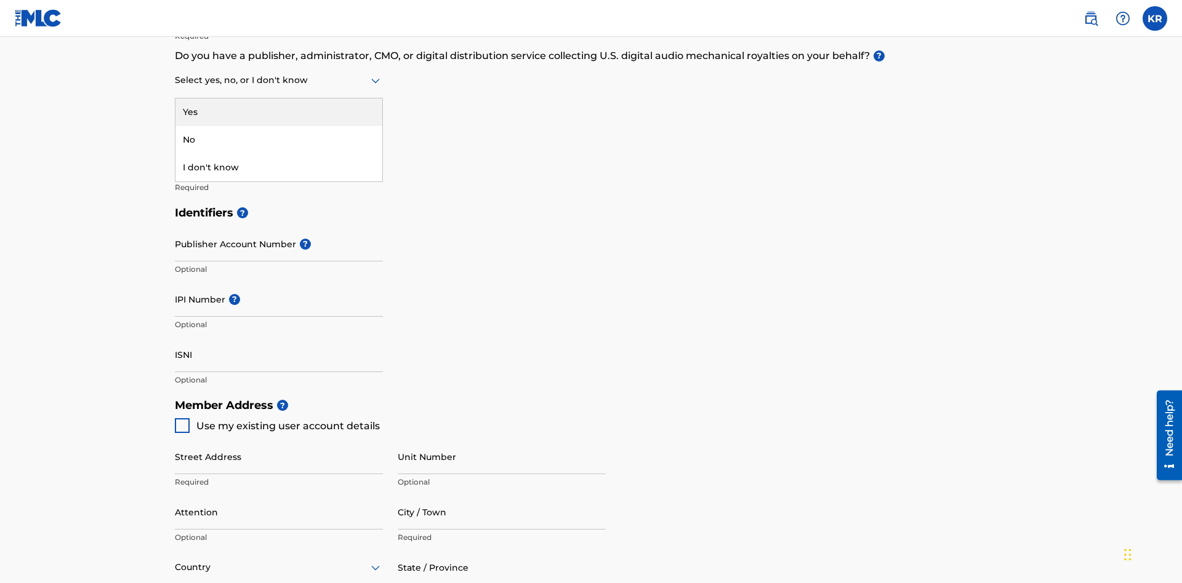
click at [279, 167] on div "I don't know" at bounding box center [278, 168] width 207 height 28
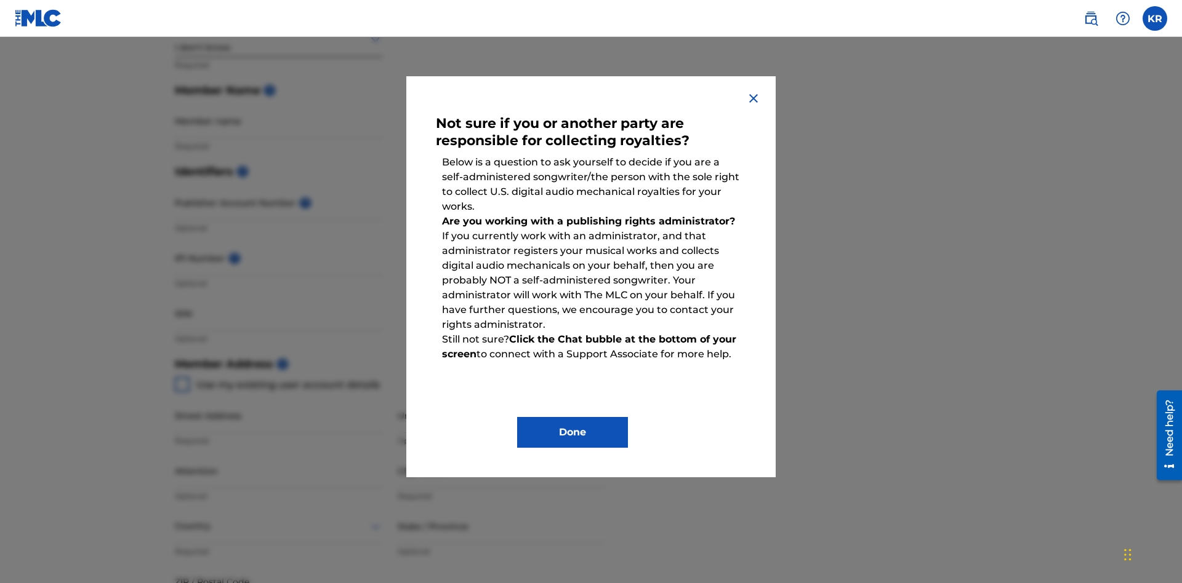
click at [572, 433] on button "Done" at bounding box center [572, 432] width 111 height 31
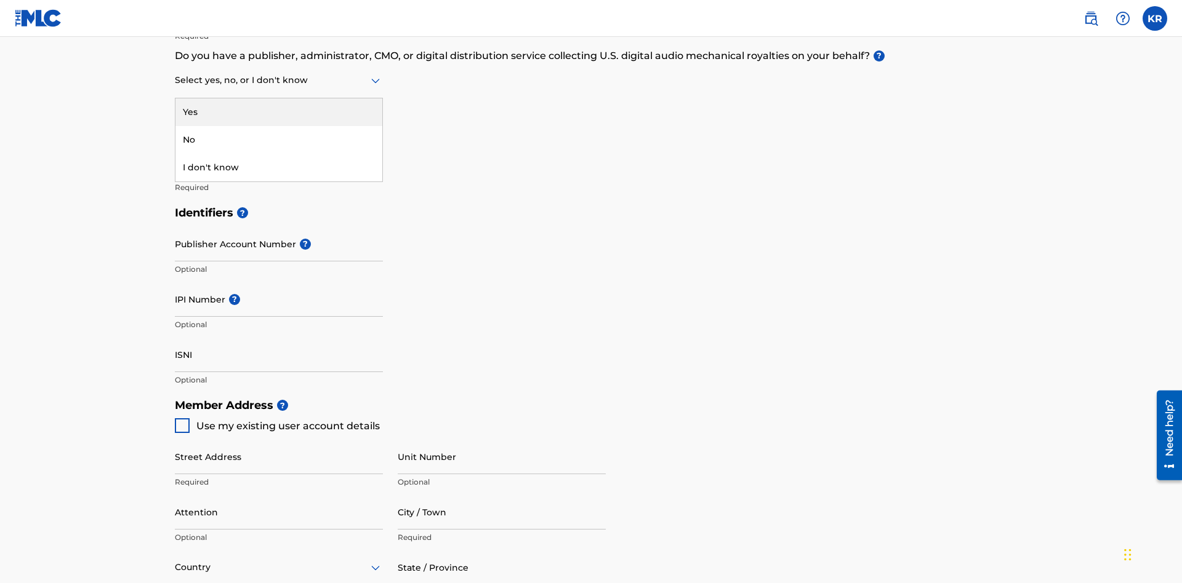
click at [279, 140] on div "No" at bounding box center [278, 140] width 207 height 28
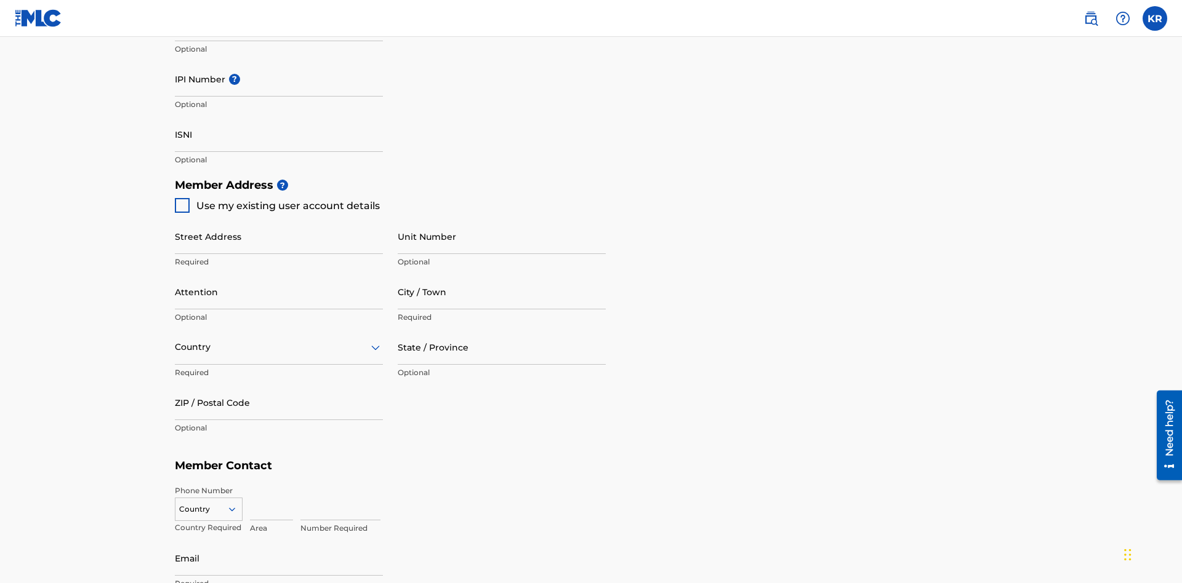
scroll to position [535, 0]
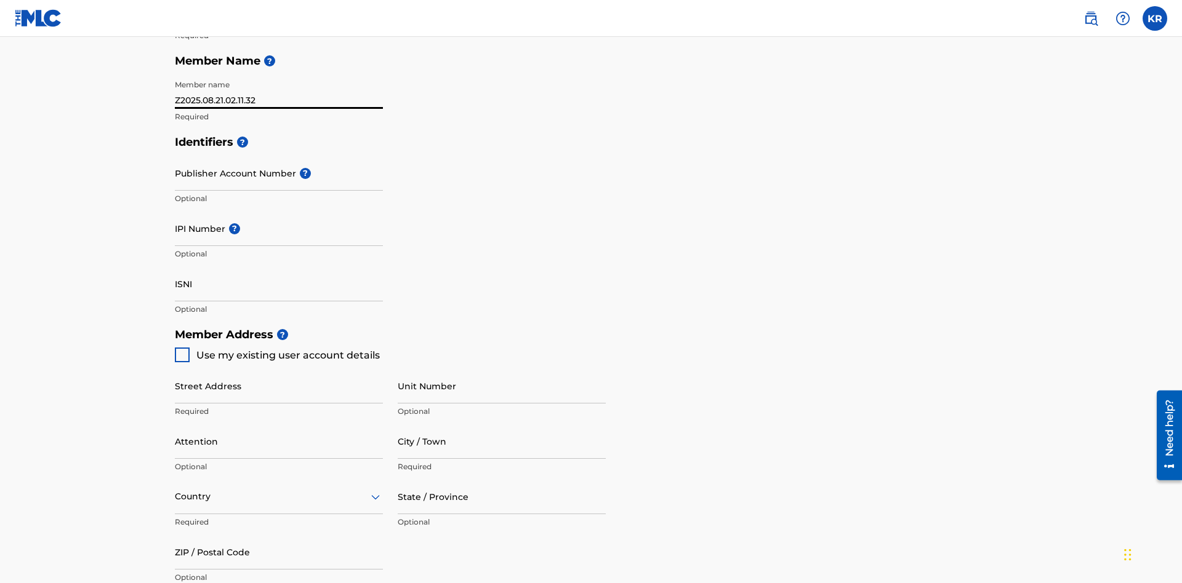
type input "Z2025.08.21.02.11.32"
click at [279, 369] on input "Street Address" at bounding box center [279, 386] width 208 height 35
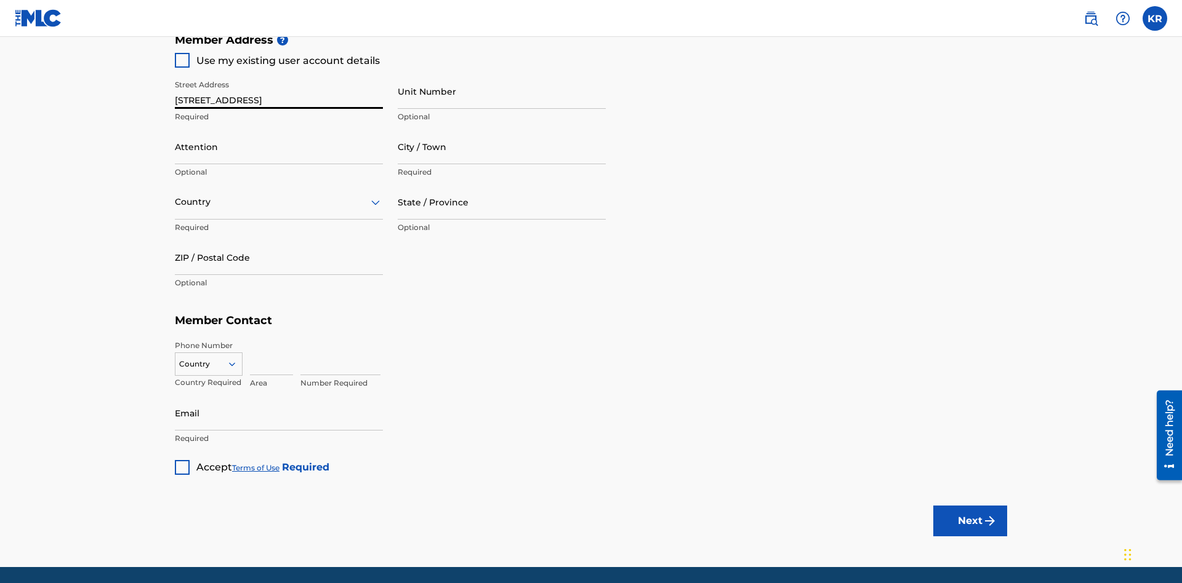
type input "123 Main St"
click at [502, 91] on input "Unit Number" at bounding box center [502, 91] width 208 height 35
type input "Unit A"
click at [279, 129] on input "Attention" at bounding box center [279, 146] width 208 height 35
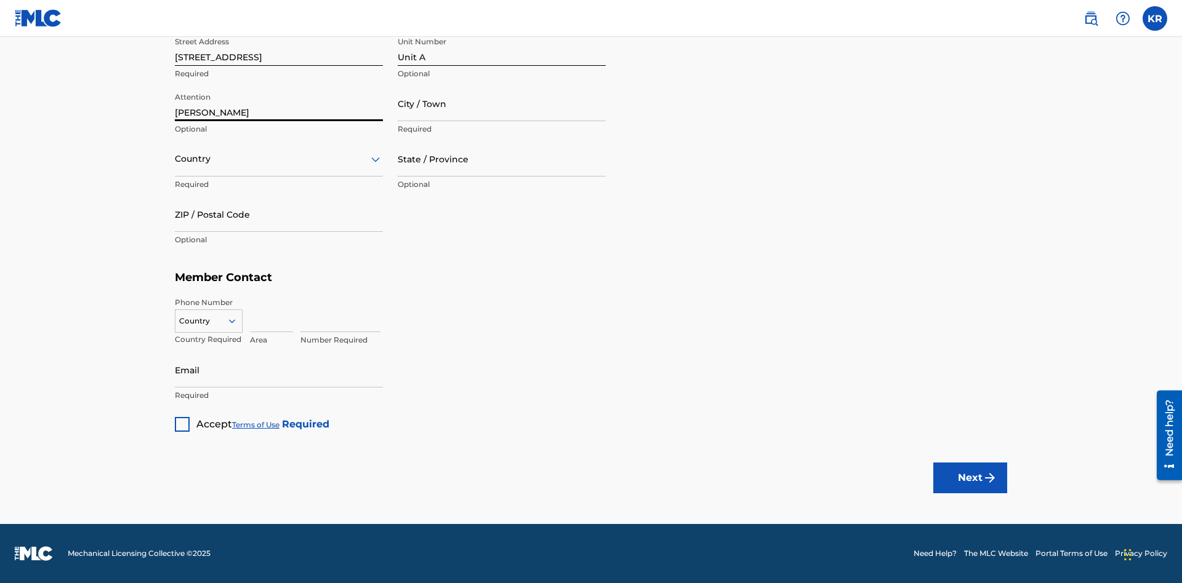
type input "Steve"
click at [502, 103] on input "City / Town" at bounding box center [502, 103] width 208 height 35
type input "London"
click at [175, 159] on input "text" at bounding box center [176, 159] width 2 height 13
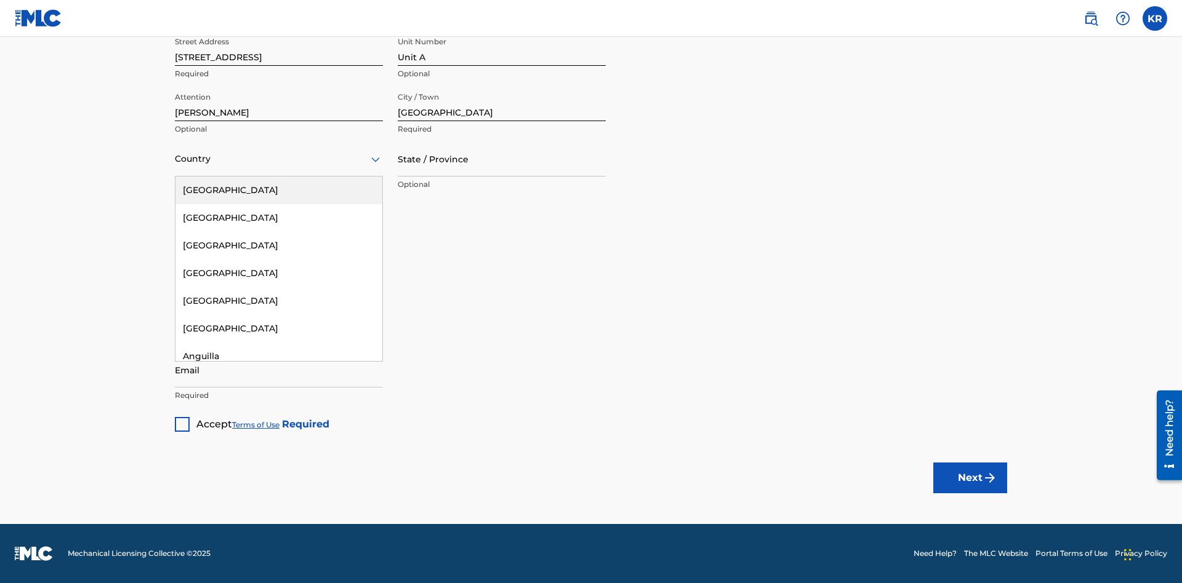
click at [279, 190] on div "[GEOGRAPHIC_DATA]" at bounding box center [278, 191] width 207 height 28
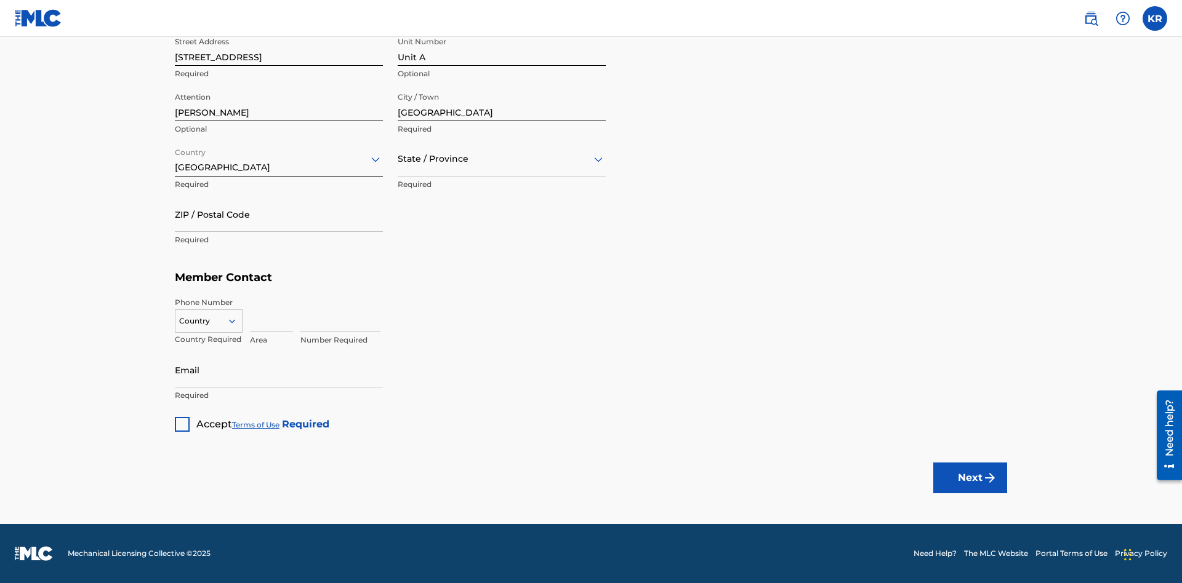
click at [398, 159] on input "text" at bounding box center [399, 159] width 2 height 13
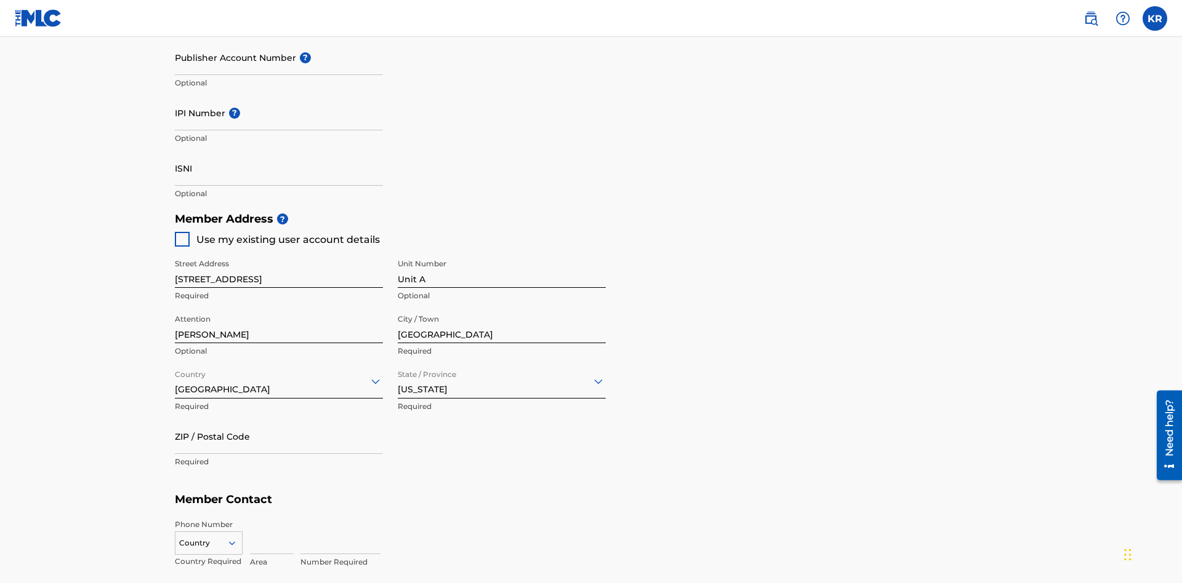
click at [279, 419] on input "ZIP / Postal Code" at bounding box center [279, 436] width 208 height 35
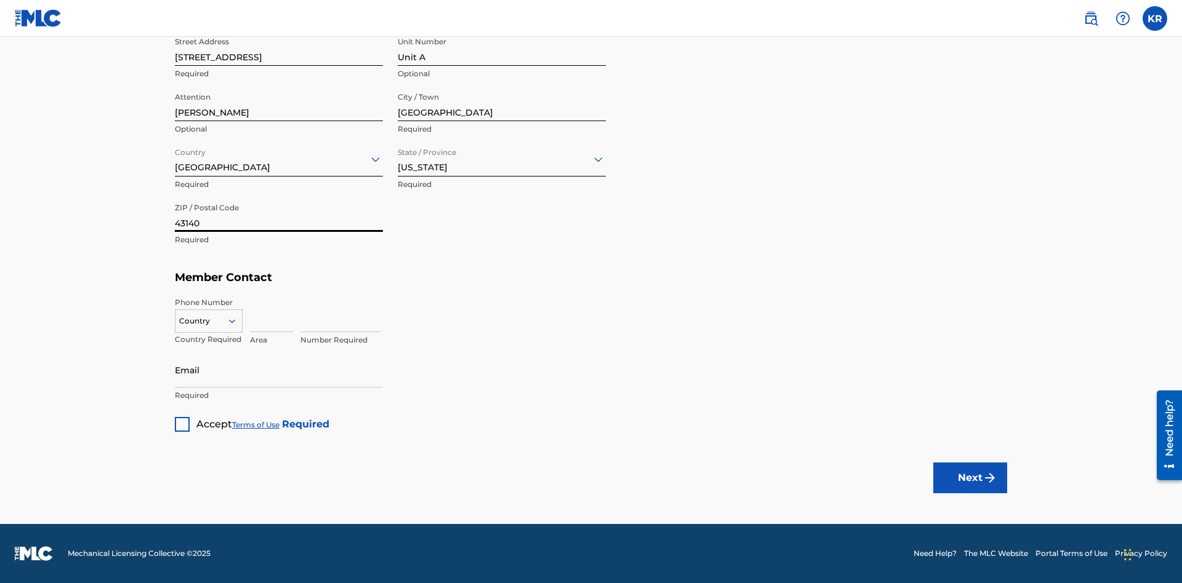
type input "43140"
click at [237, 321] on icon at bounding box center [231, 321] width 11 height 11
click at [209, 340] on div "US, [GEOGRAPHIC_DATA] +1" at bounding box center [208, 352] width 66 height 48
click at [271, 314] on input at bounding box center [271, 314] width 43 height 35
type input "740"
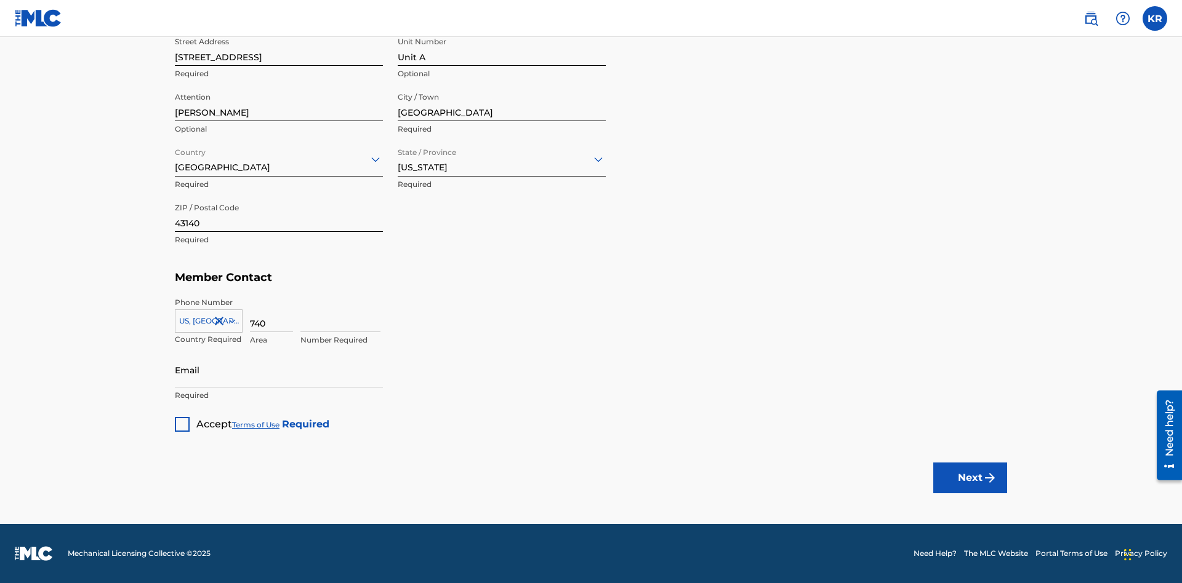
click at [340, 314] on input at bounding box center [340, 314] width 80 height 35
type input "8675309"
click at [279, 370] on input "Email" at bounding box center [279, 370] width 208 height 35
type input "SteveMiller@email.com"
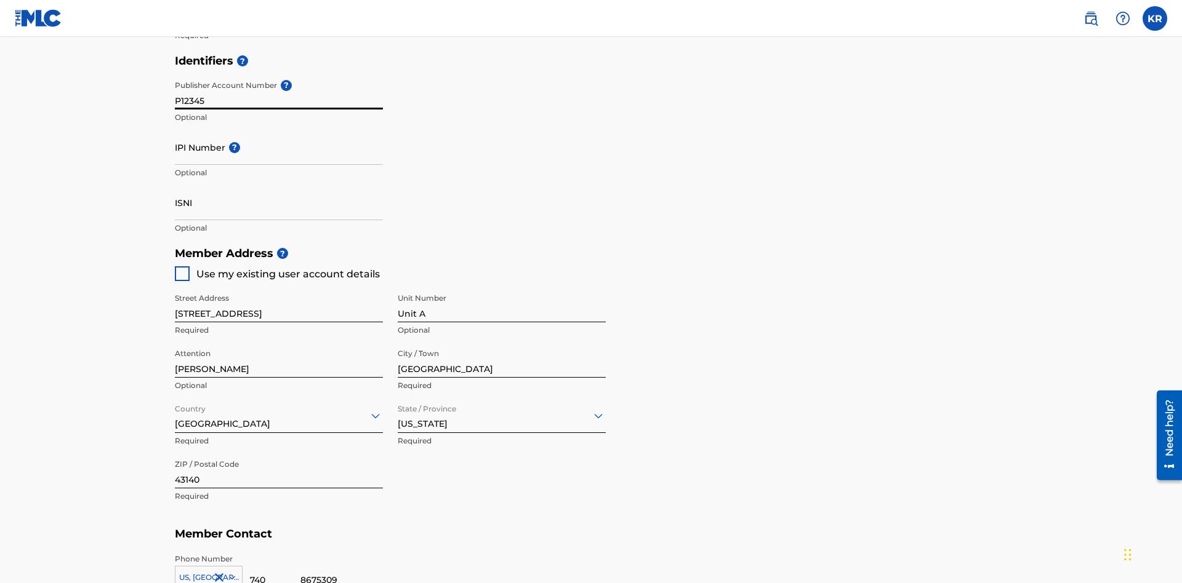
type input "P12345"
click at [279, 130] on input "IPI Number ?" at bounding box center [279, 147] width 208 height 35
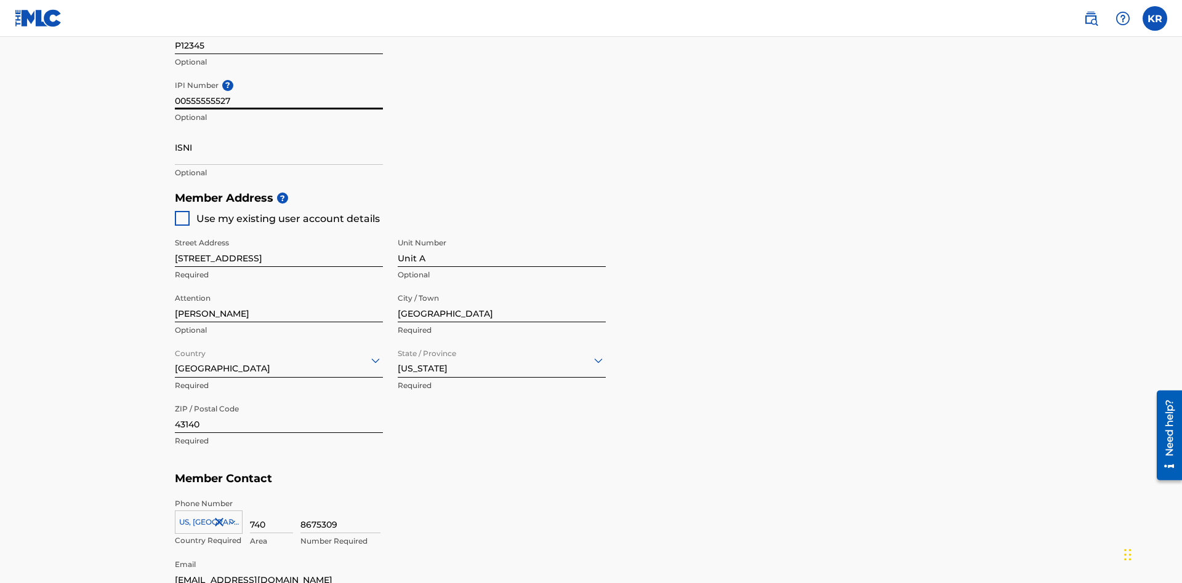
type input "00555555527"
click at [279, 130] on input "ISNI" at bounding box center [279, 147] width 208 height 35
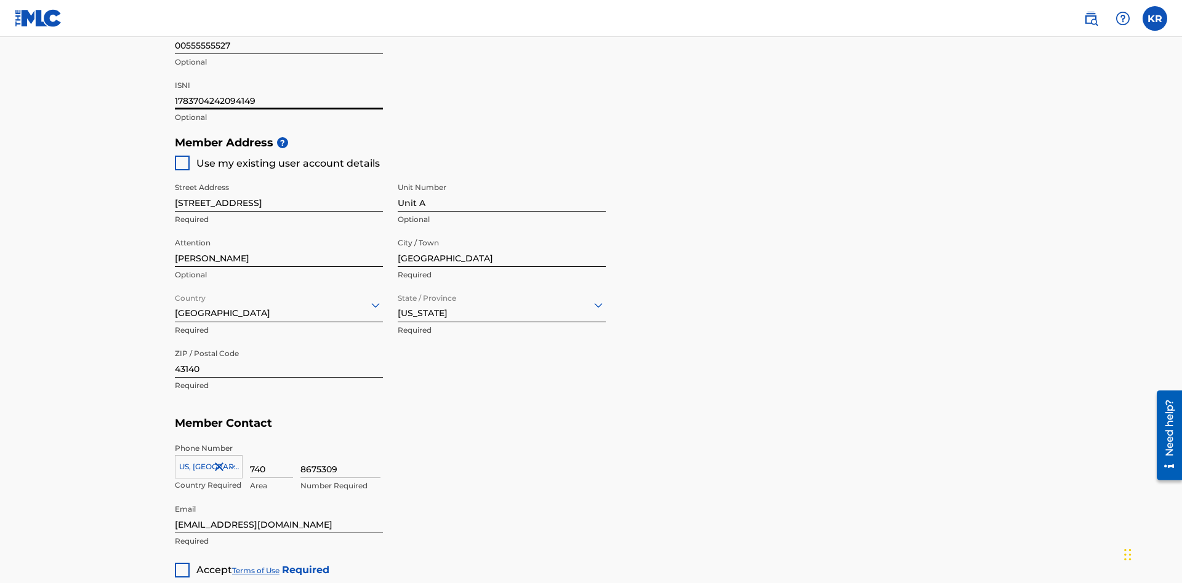
type input "1783704242094149"
click at [182, 563] on div at bounding box center [182, 570] width 15 height 15
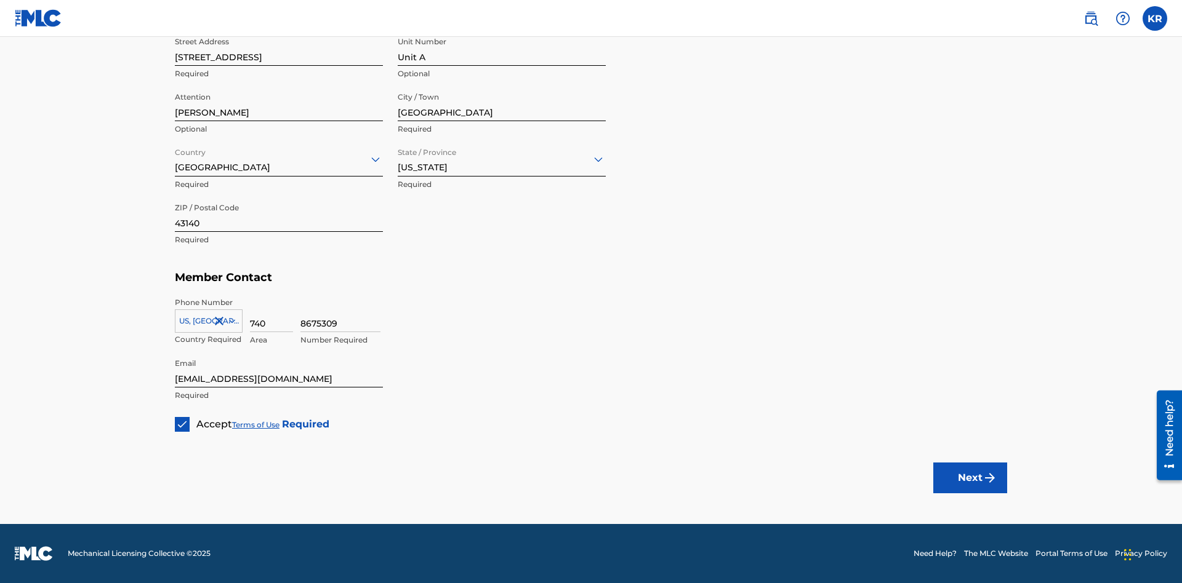
click at [970, 478] on button "Next" at bounding box center [970, 478] width 74 height 31
